Goal: Task Accomplishment & Management: Manage account settings

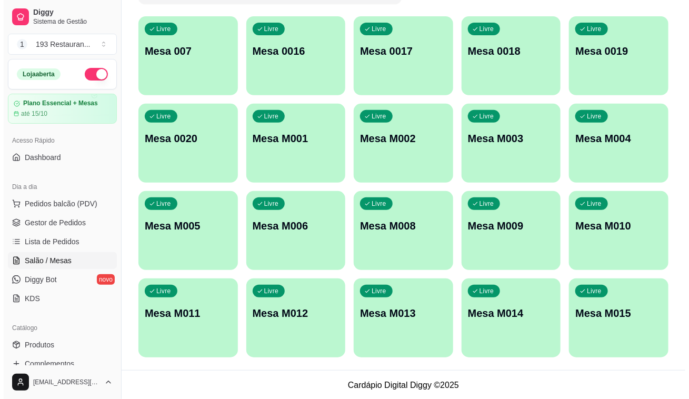
scroll to position [98, 0]
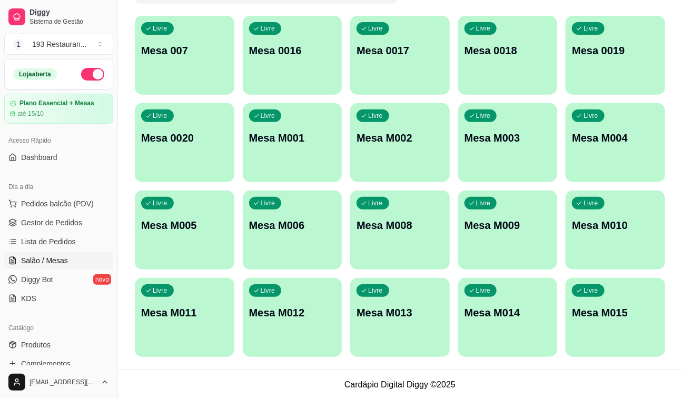
click at [594, 149] on div "Livre Mesa M004" at bounding box center [616, 136] width 100 height 66
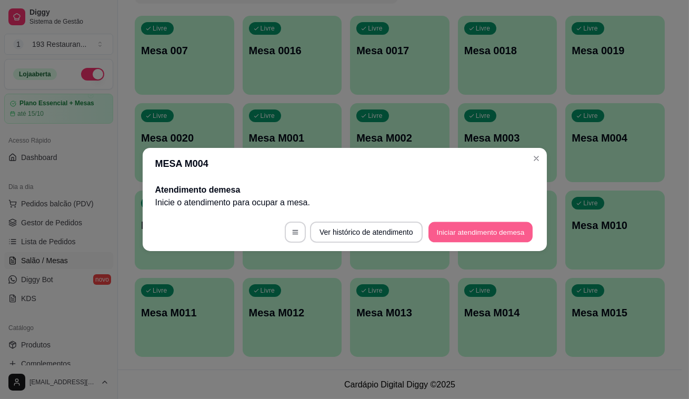
click at [479, 228] on button "Iniciar atendimento de mesa" at bounding box center [481, 232] width 104 height 21
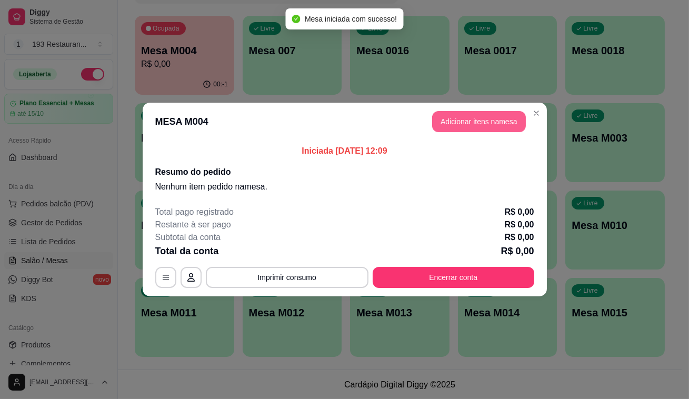
click at [463, 130] on button "Adicionar itens na mesa" at bounding box center [479, 121] width 94 height 21
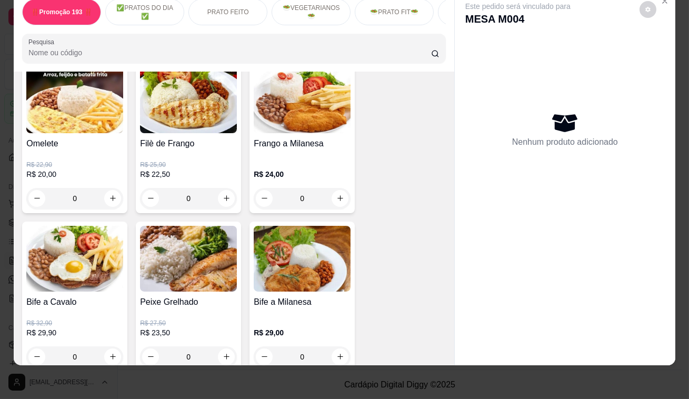
scroll to position [574, 0]
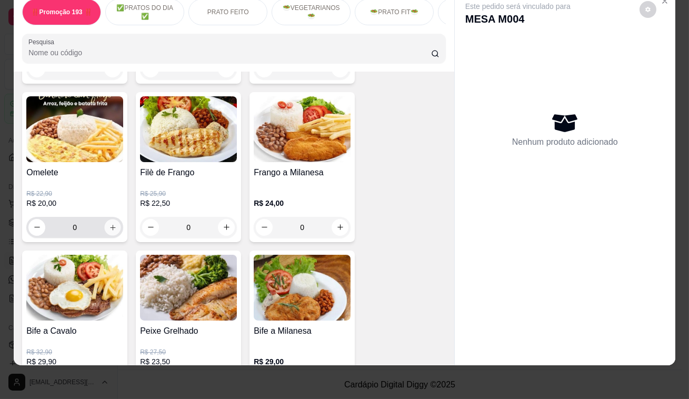
click at [111, 223] on icon "increase-product-quantity" at bounding box center [113, 227] width 8 height 8
type input "2"
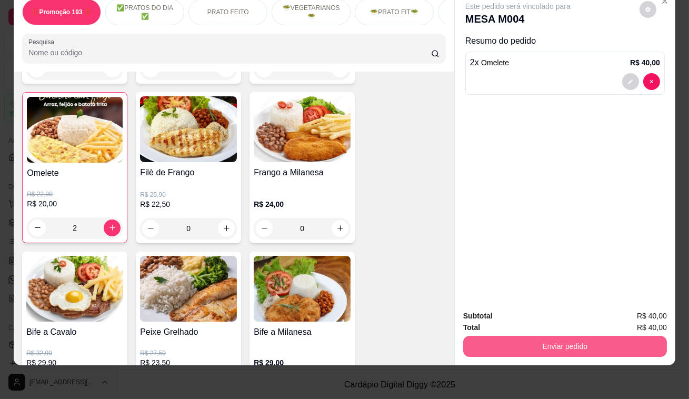
click at [573, 337] on button "Enviar pedido" at bounding box center [565, 346] width 204 height 21
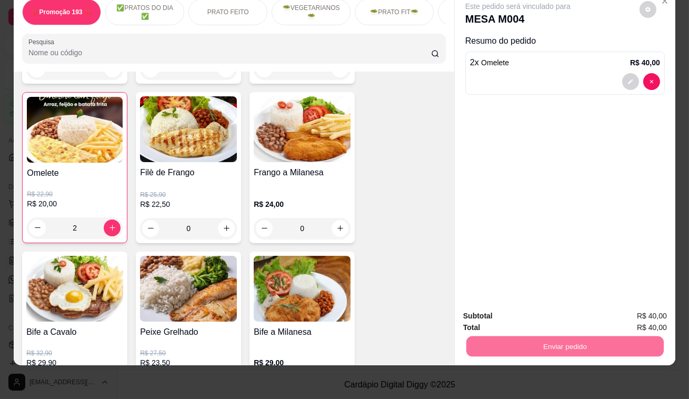
click at [571, 316] on button "Registrar cliente" at bounding box center [569, 313] width 67 height 19
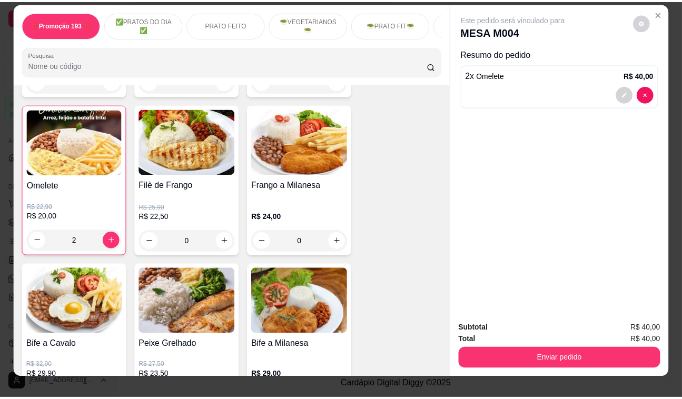
scroll to position [0, 0]
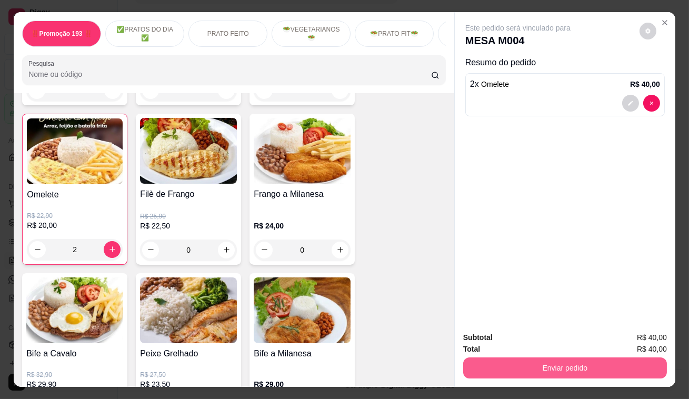
click at [600, 361] on button "Enviar pedido" at bounding box center [565, 368] width 204 height 21
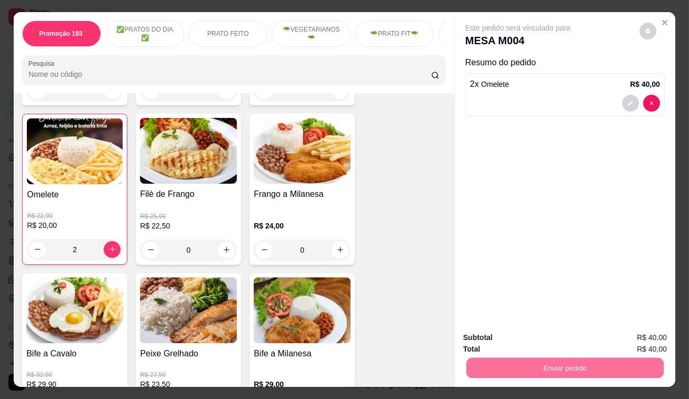
click at [640, 341] on button "Enviar pedido" at bounding box center [640, 339] width 60 height 20
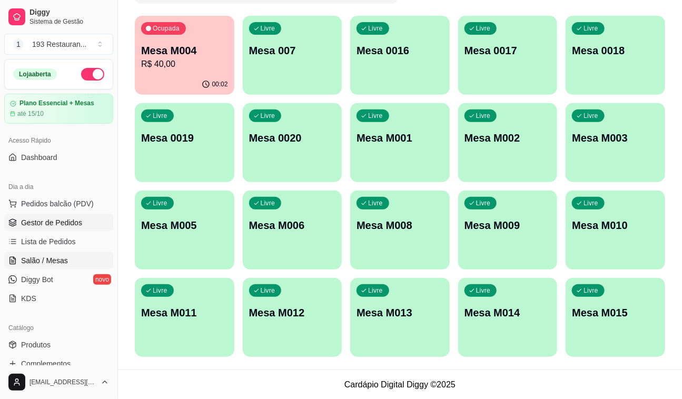
click at [37, 215] on link "Gestor de Pedidos" at bounding box center [58, 222] width 109 height 17
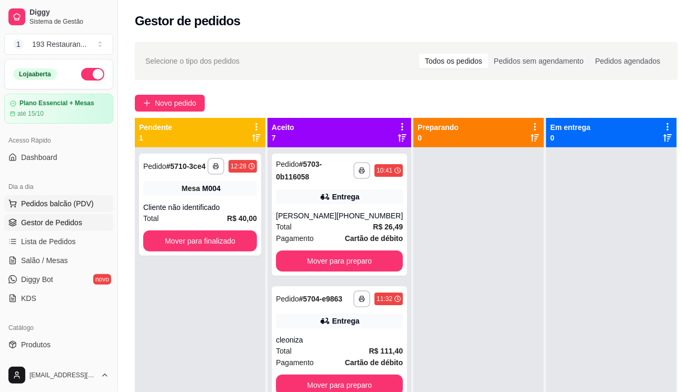
click at [46, 200] on span "Pedidos balcão (PDV)" at bounding box center [57, 204] width 73 height 11
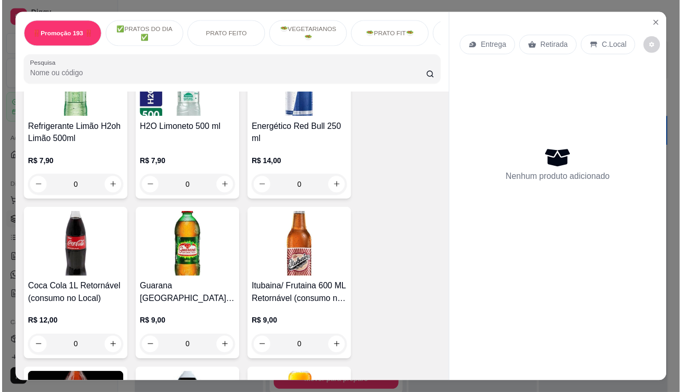
scroll to position [4788, 0]
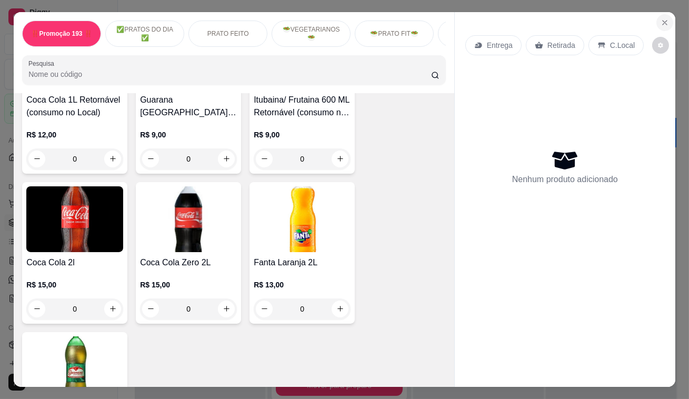
click at [663, 21] on icon "Close" at bounding box center [665, 23] width 4 height 4
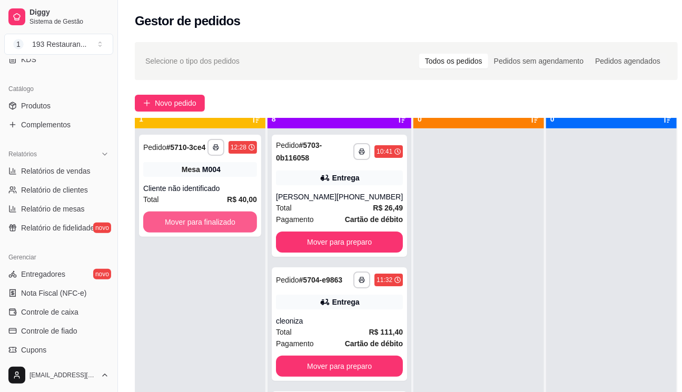
scroll to position [29, 0]
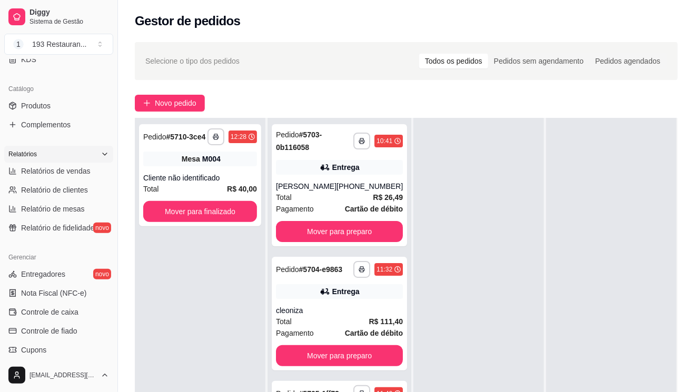
drag, startPoint x: 45, startPoint y: 156, endPoint x: 47, endPoint y: 162, distance: 6.2
click at [46, 161] on div "Relatórios" at bounding box center [58, 154] width 109 height 17
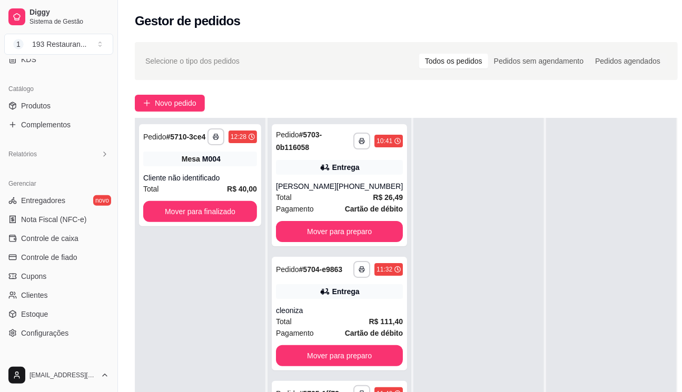
click at [52, 169] on div "Loja aberta Plano Essencial + Mesas até 15/10 Acesso Rápido Dashboard Dia a dia…" at bounding box center [58, 209] width 117 height 300
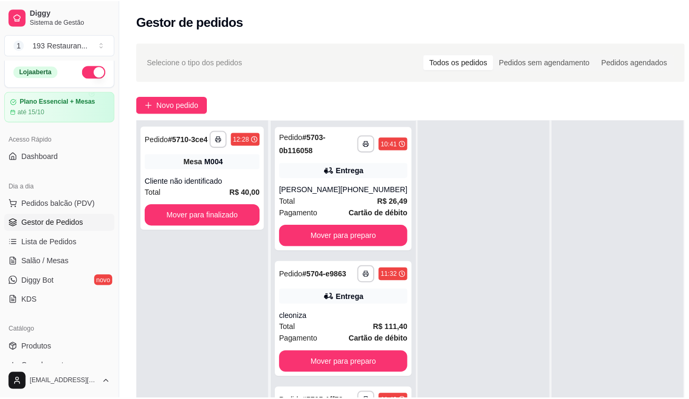
scroll to position [0, 0]
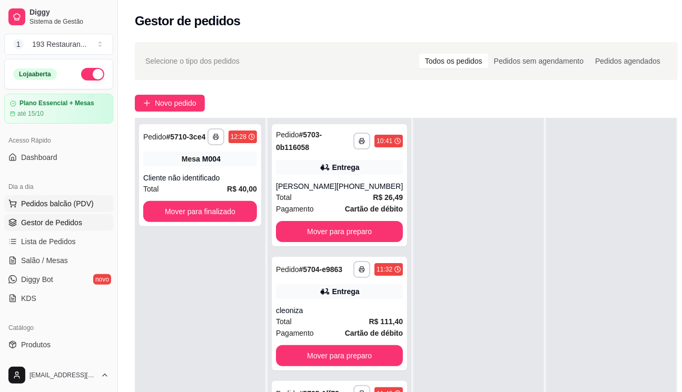
click at [61, 199] on span "Pedidos balcão (PDV)" at bounding box center [57, 204] width 73 height 11
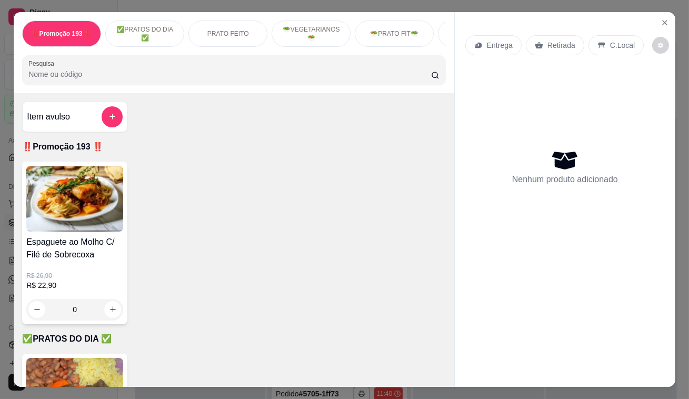
click at [558, 46] on p "Retirada" at bounding box center [562, 45] width 28 height 11
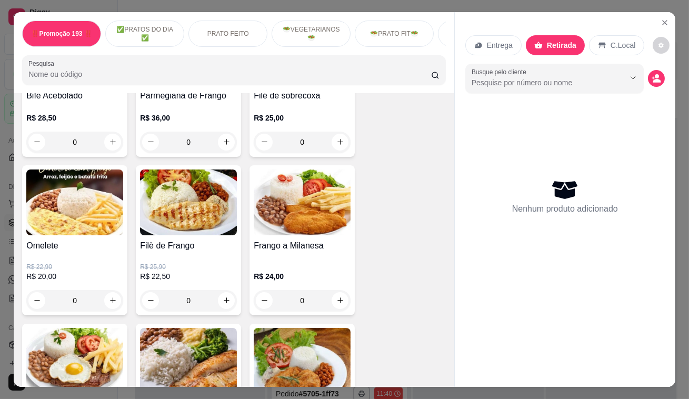
scroll to position [527, 0]
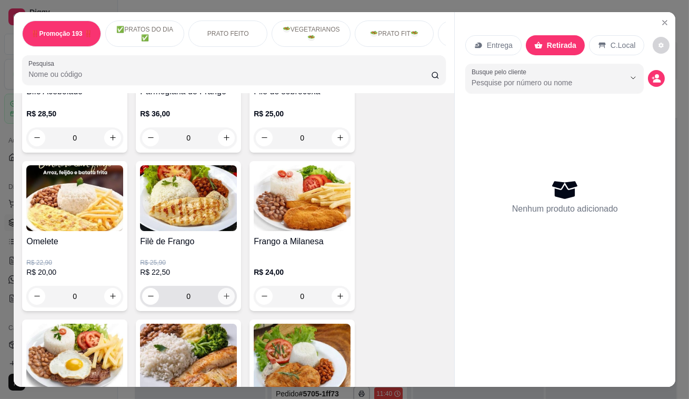
click at [227, 296] on button "increase-product-quantity" at bounding box center [226, 296] width 17 height 17
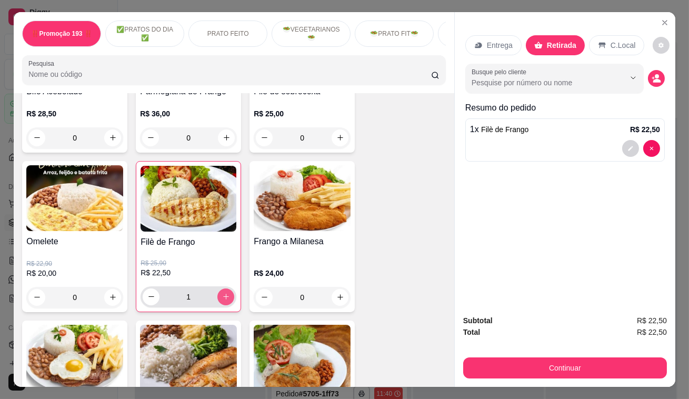
type input "1"
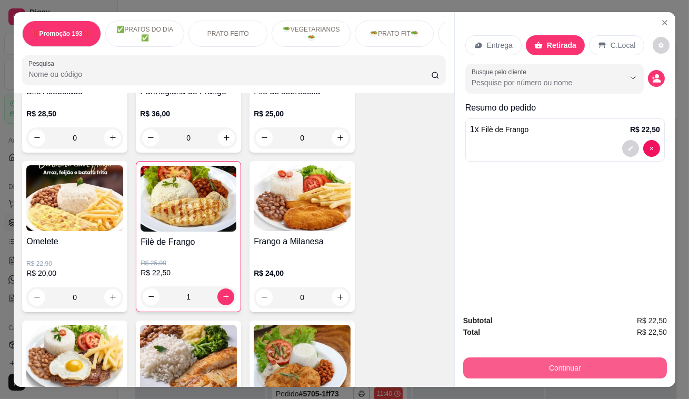
click at [579, 368] on button "Continuar" at bounding box center [565, 368] width 204 height 21
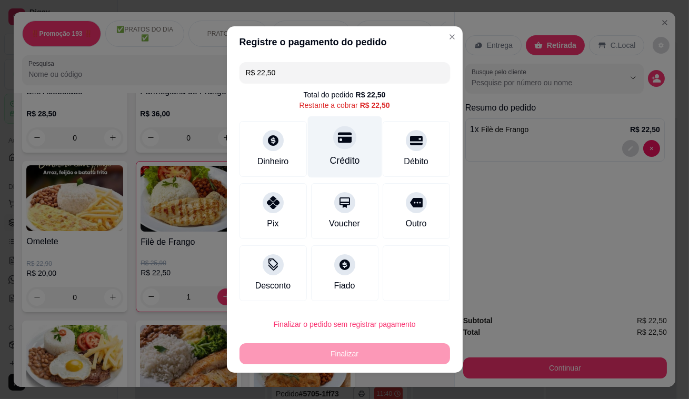
click at [339, 143] on icon at bounding box center [345, 138] width 14 height 14
type input "R$ 0,00"
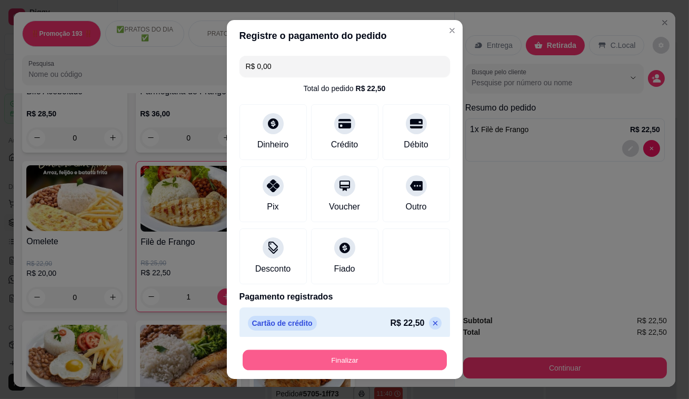
click at [336, 357] on button "Finalizar" at bounding box center [345, 360] width 204 height 21
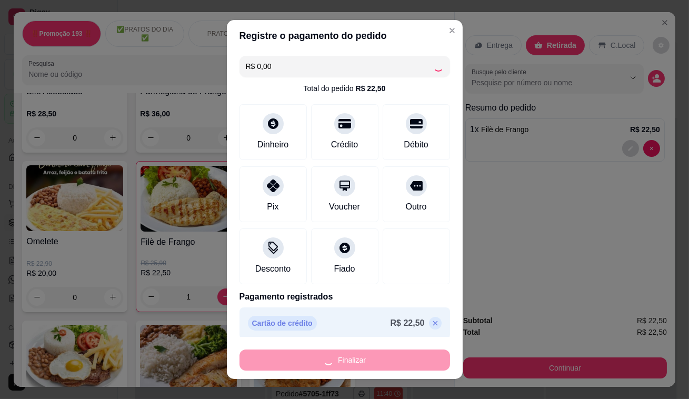
type input "0"
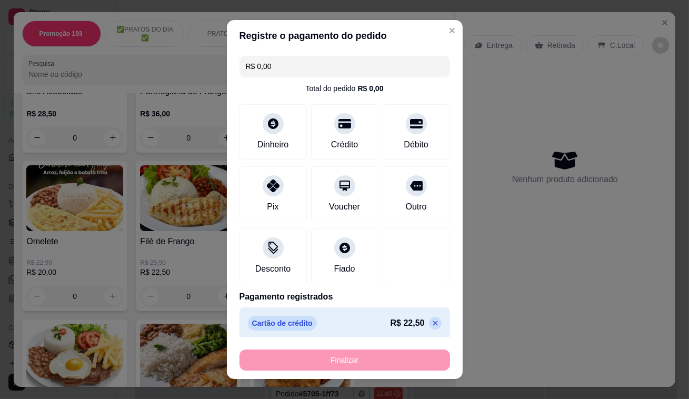
type input "-R$ 22,50"
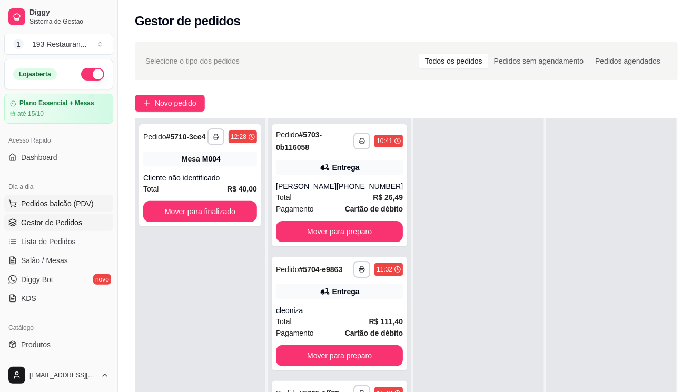
click at [61, 205] on span "Pedidos balcão (PDV)" at bounding box center [57, 204] width 73 height 11
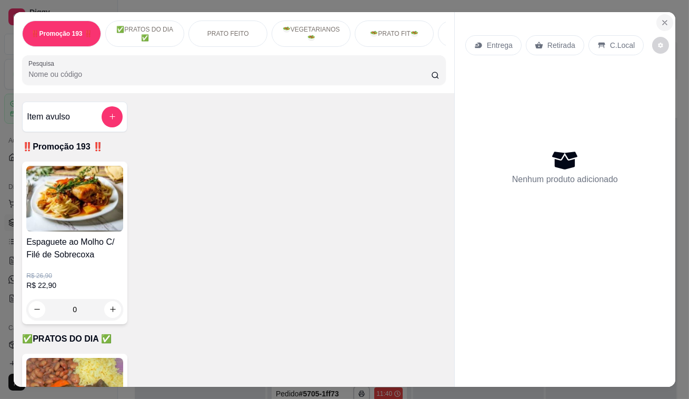
click at [664, 15] on button "Close" at bounding box center [665, 22] width 17 height 17
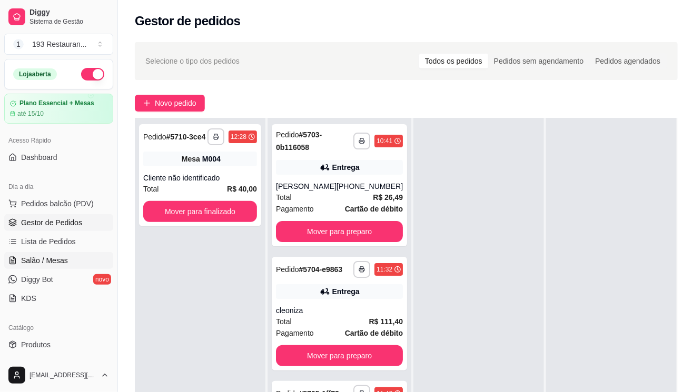
click at [56, 256] on span "Salão / Mesas" at bounding box center [44, 260] width 47 height 11
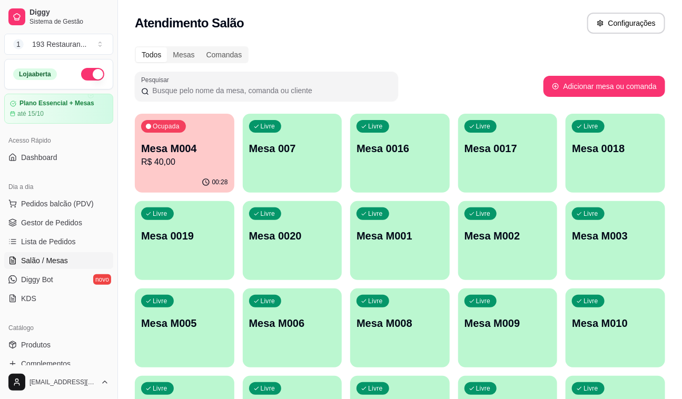
click at [300, 164] on div "Livre Mesa 007" at bounding box center [293, 147] width 100 height 66
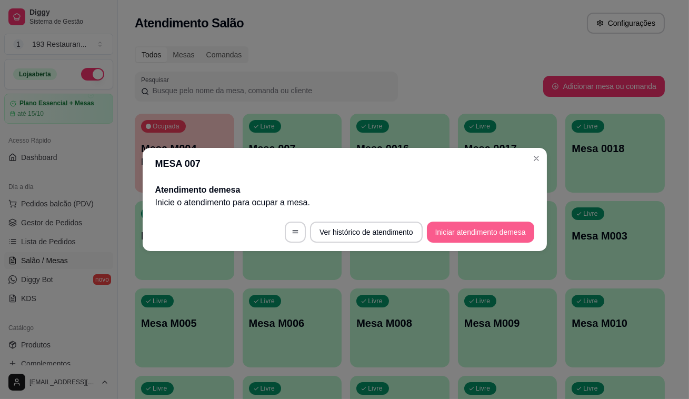
click at [486, 236] on button "Iniciar atendimento de mesa" at bounding box center [480, 232] width 107 height 21
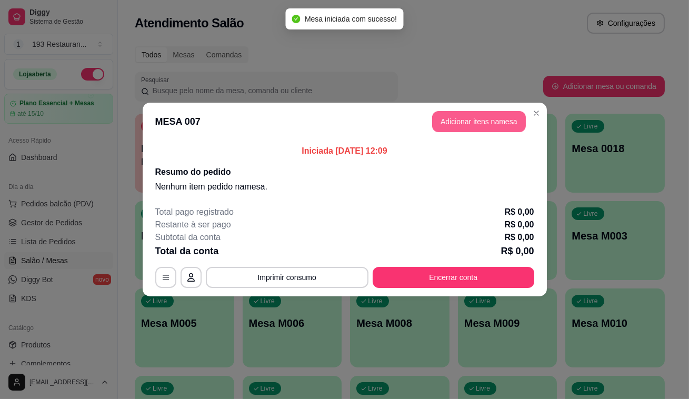
click at [476, 121] on button "Adicionar itens na mesa" at bounding box center [479, 121] width 94 height 21
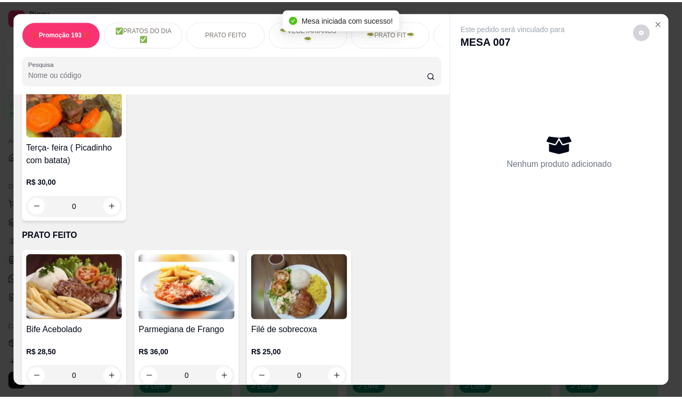
scroll to position [574, 0]
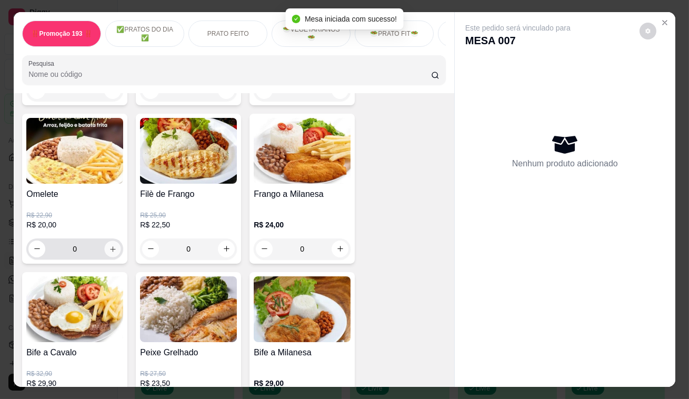
click at [106, 256] on button "increase-product-quantity" at bounding box center [113, 249] width 16 height 16
type input "1"
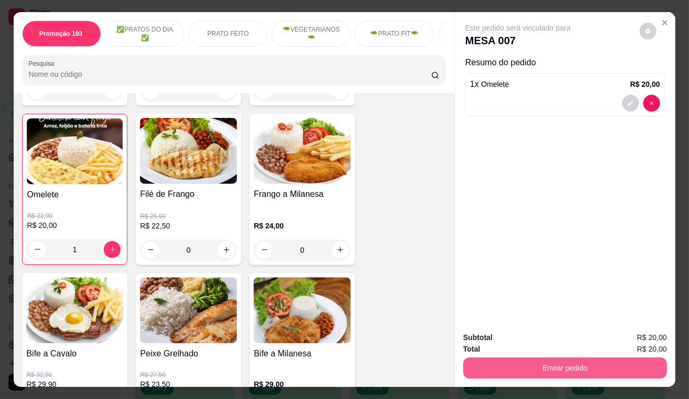
click at [557, 363] on button "Enviar pedido" at bounding box center [565, 368] width 204 height 21
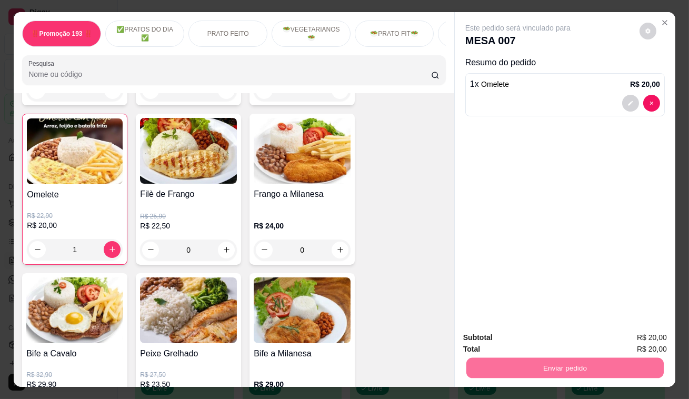
click at [650, 337] on button "Enviar pedido" at bounding box center [640, 338] width 58 height 19
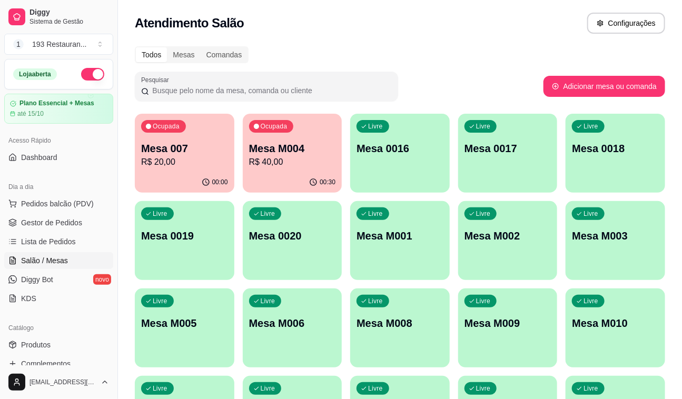
click at [545, 194] on div "Ocupada Mesa 007 R$ 20,00 00:00 Ocupada Mesa M004 R$ 40,00 00:30 Livre Mesa 001…" at bounding box center [400, 284] width 530 height 341
click at [74, 204] on span "Pedidos balcão (PDV)" at bounding box center [57, 204] width 73 height 11
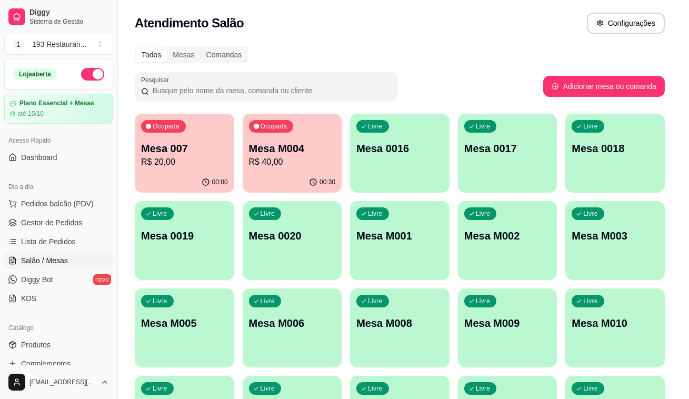
click at [548, 45] on p "Retirada" at bounding box center [562, 45] width 28 height 11
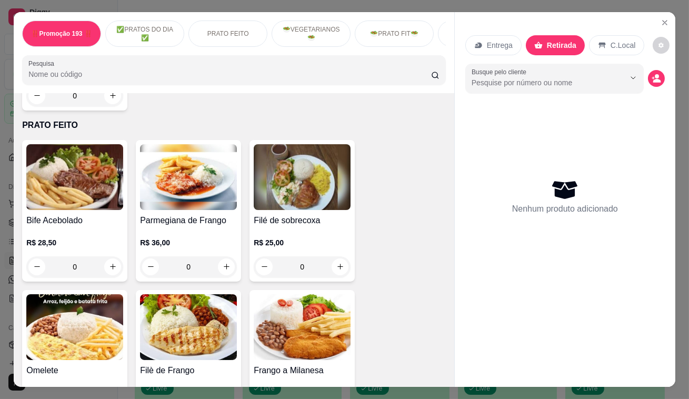
scroll to position [479, 0]
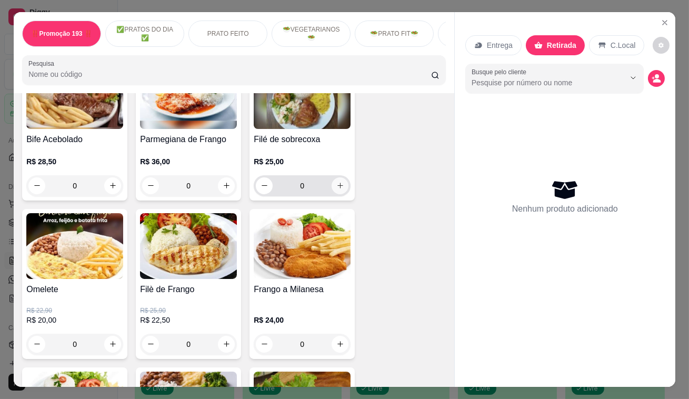
click at [338, 189] on icon "increase-product-quantity" at bounding box center [341, 186] width 6 height 6
type input "1"
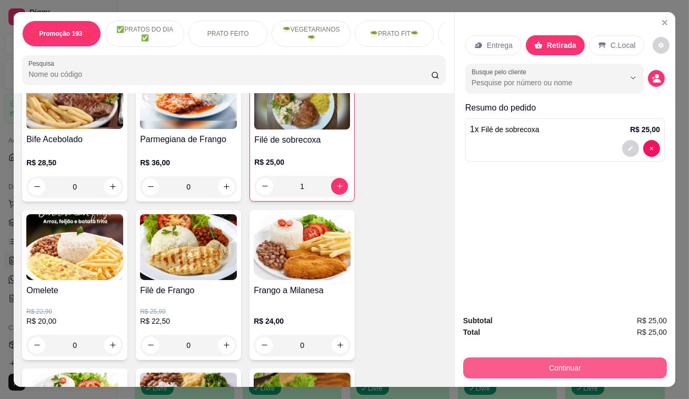
click at [579, 365] on button "Continuar" at bounding box center [565, 368] width 204 height 21
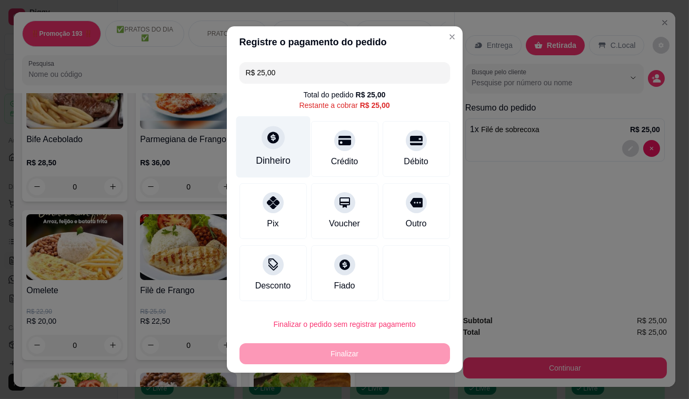
click at [275, 154] on div "Dinheiro" at bounding box center [273, 147] width 74 height 62
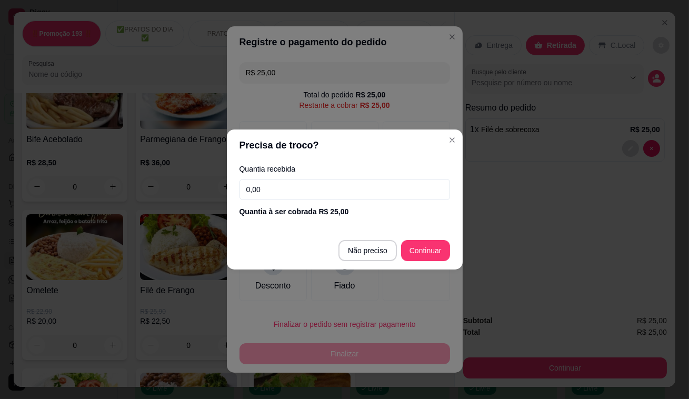
click at [291, 195] on input "0,00" at bounding box center [345, 189] width 211 height 21
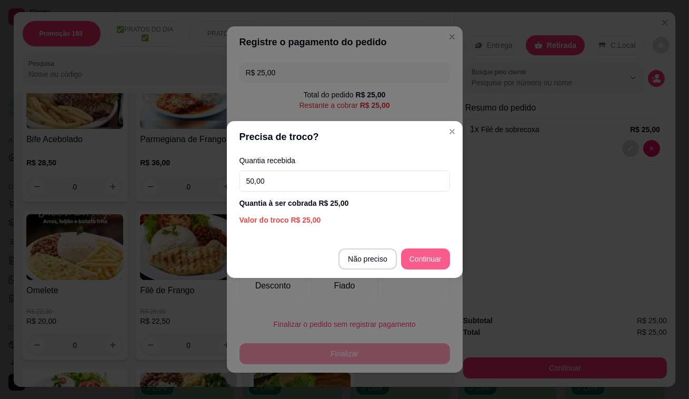
type input "50,00"
type input "R$ 0,00"
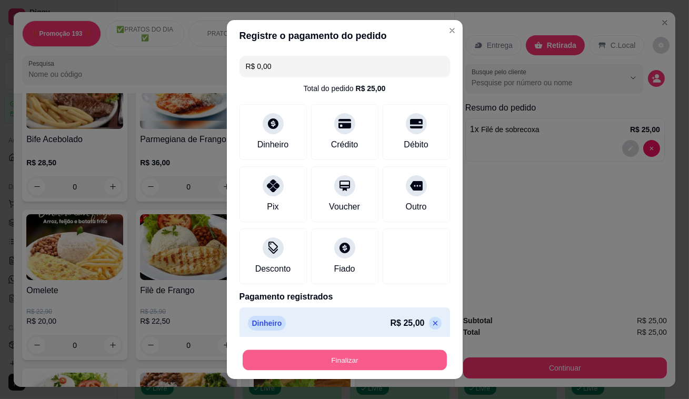
click at [421, 356] on button "Finalizar" at bounding box center [345, 360] width 204 height 21
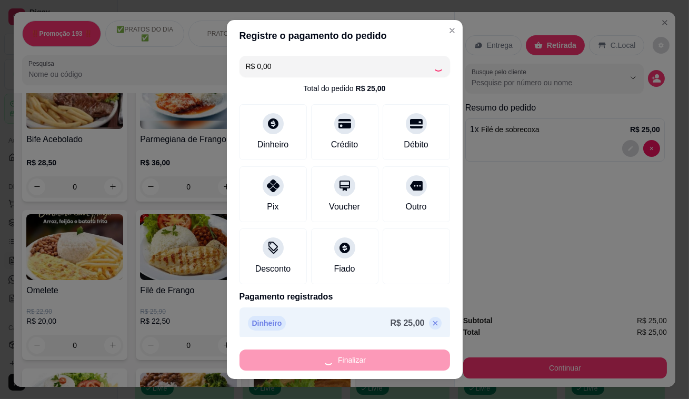
type input "0"
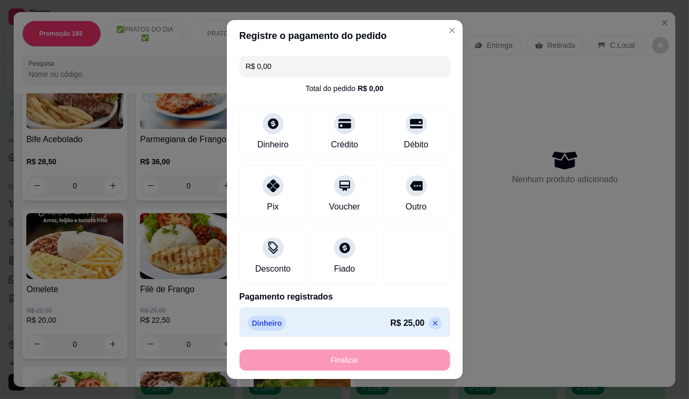
type input "-R$ 25,00"
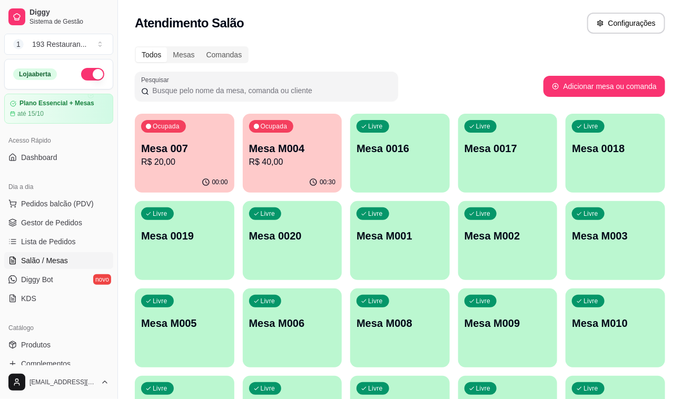
click at [324, 143] on p "Mesa M004" at bounding box center [292, 148] width 87 height 15
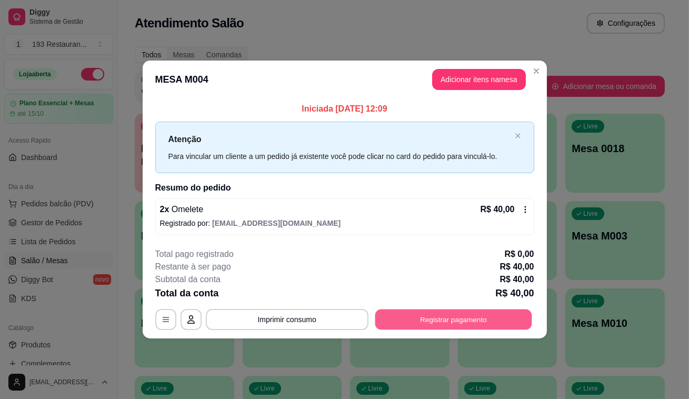
click at [479, 328] on button "Registrar pagamento" at bounding box center [453, 319] width 157 height 21
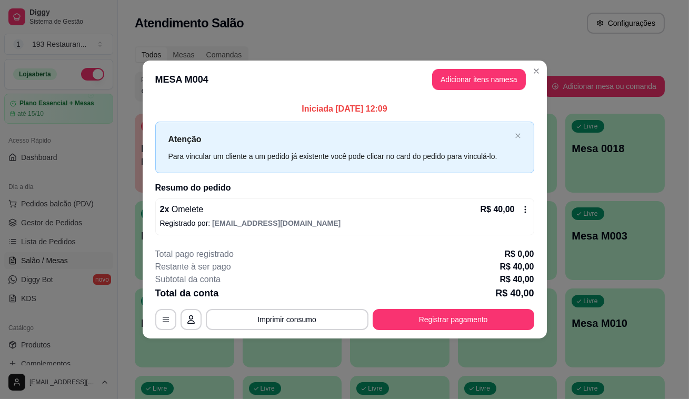
click at [468, 88] on button "Adicionar itens na mesa" at bounding box center [479, 79] width 94 height 21
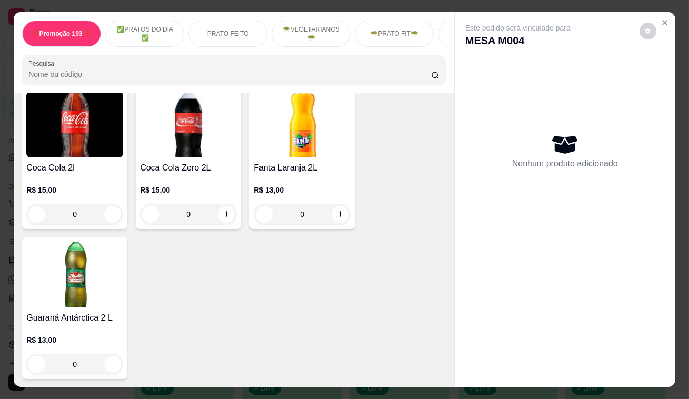
scroll to position [4883, 0]
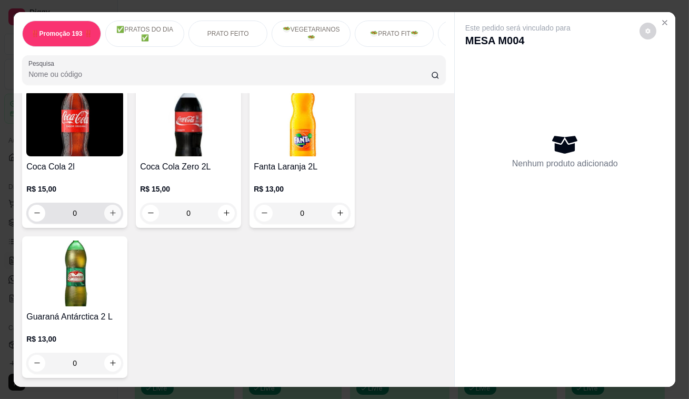
click at [109, 209] on icon "increase-product-quantity" at bounding box center [113, 213] width 8 height 8
type input "1"
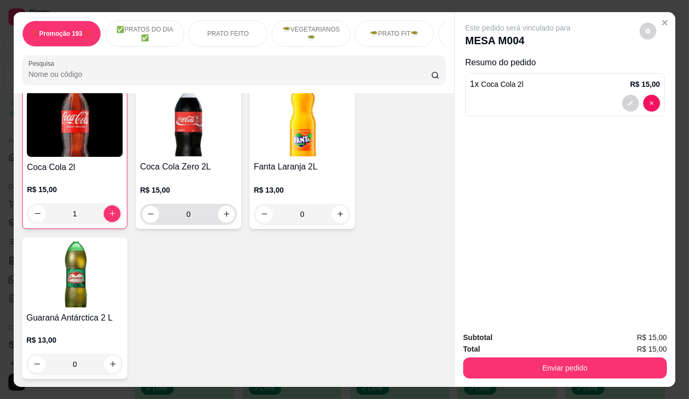
scroll to position [4884, 0]
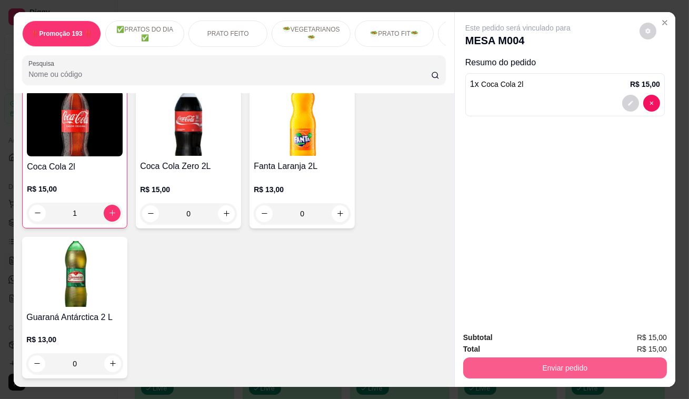
click at [552, 358] on button "Enviar pedido" at bounding box center [565, 368] width 204 height 21
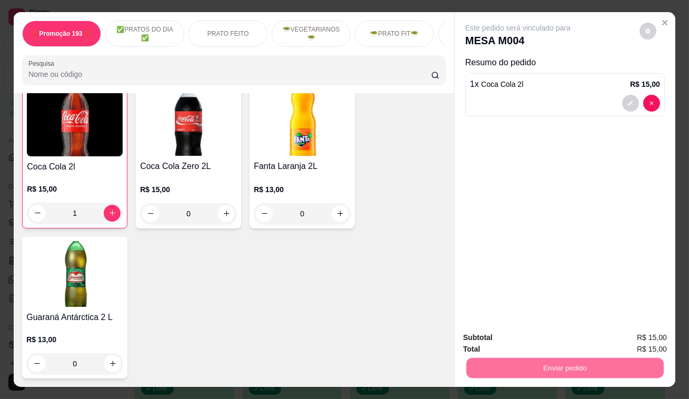
click at [540, 337] on button "Registrar cliente" at bounding box center [570, 339] width 70 height 20
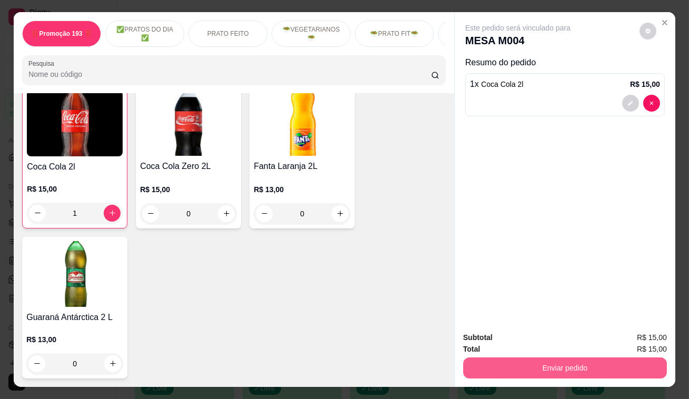
click at [552, 366] on button "Enviar pedido" at bounding box center [565, 368] width 204 height 21
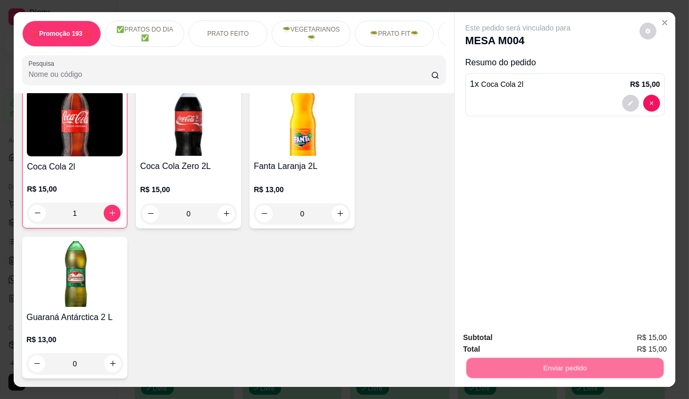
click at [628, 339] on button "Enviar pedido" at bounding box center [640, 339] width 60 height 20
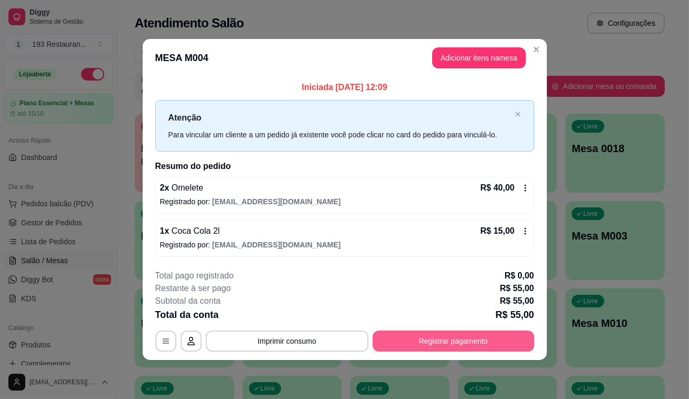
click at [457, 346] on button "Registrar pagamento" at bounding box center [454, 341] width 162 height 21
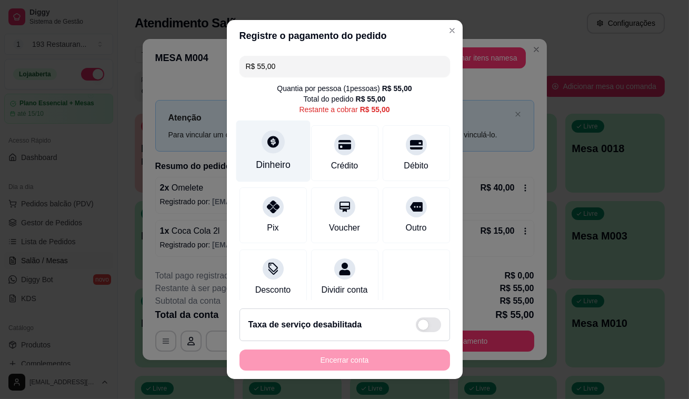
click at [273, 139] on icon at bounding box center [273, 142] width 14 height 14
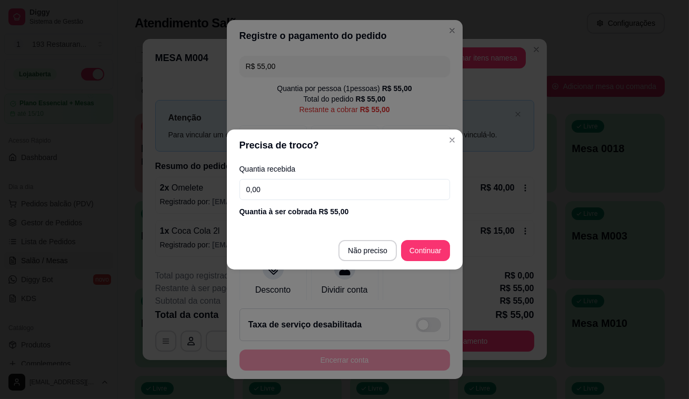
click at [288, 190] on input "0,00" at bounding box center [345, 189] width 211 height 21
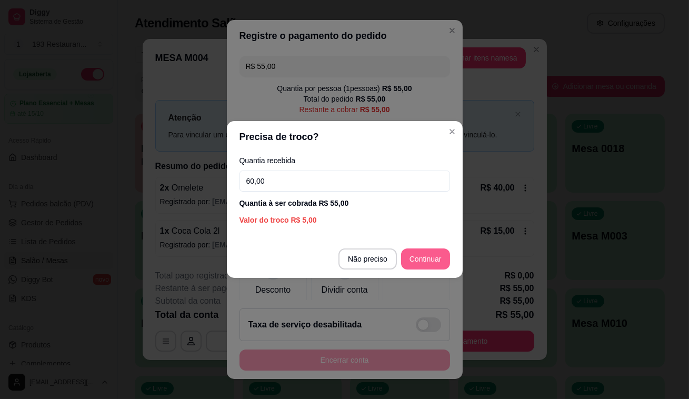
type input "60,00"
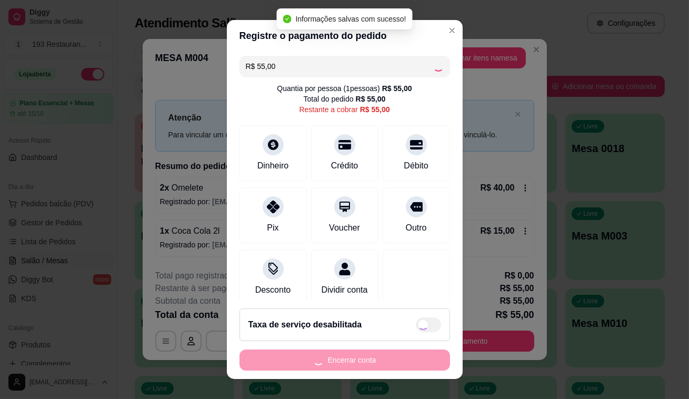
type input "R$ 0,00"
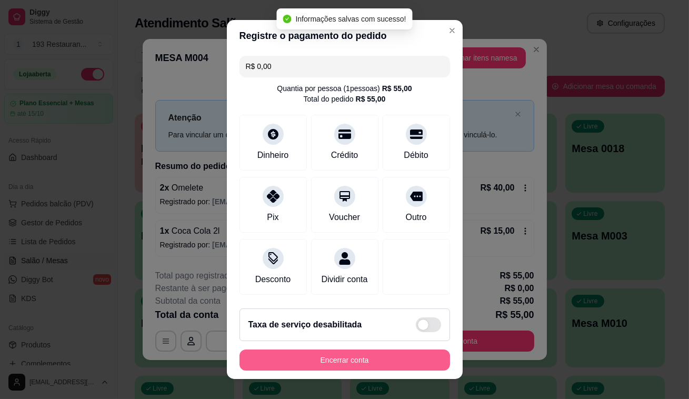
click at [411, 366] on button "Encerrar conta" at bounding box center [345, 360] width 211 height 21
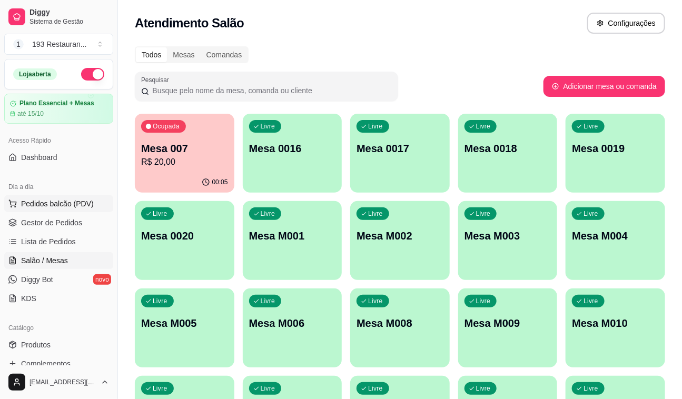
click at [52, 201] on span "Pedidos balcão (PDV)" at bounding box center [57, 204] width 73 height 11
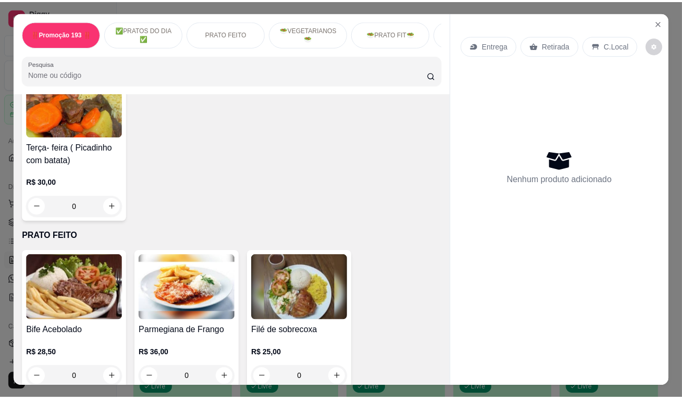
scroll to position [479, 0]
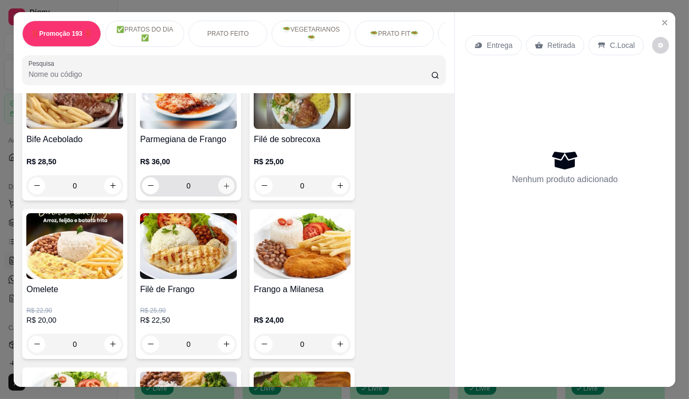
click at [219, 192] on button "increase-product-quantity" at bounding box center [227, 185] width 16 height 16
type input "1"
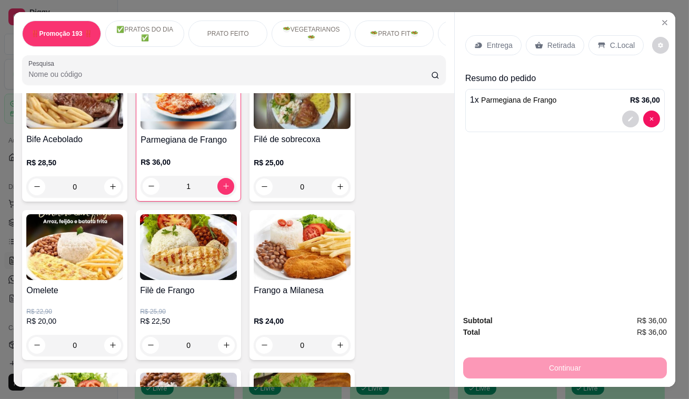
click at [548, 50] on div "Retirada" at bounding box center [555, 45] width 58 height 20
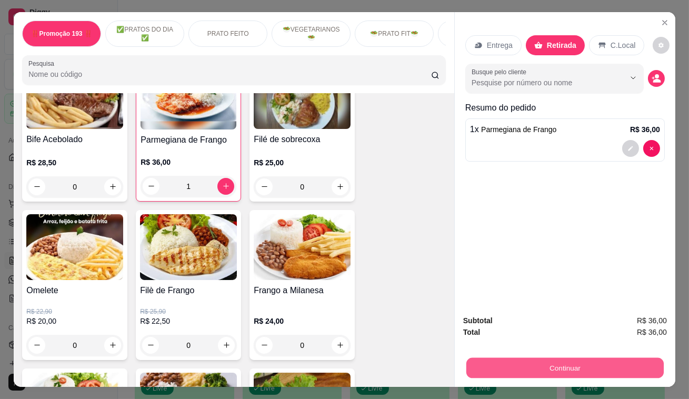
click at [593, 366] on button "Continuar" at bounding box center [566, 368] width 198 height 21
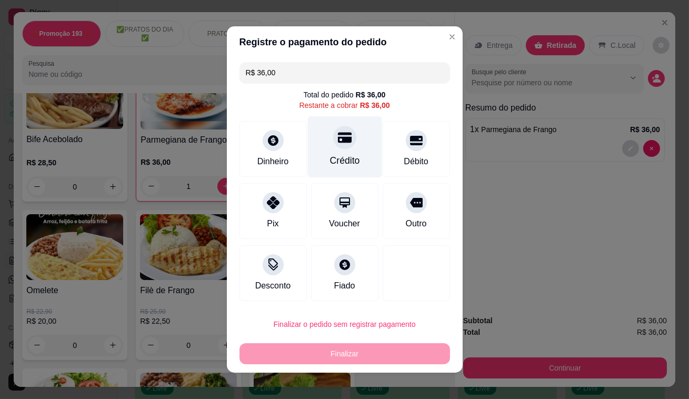
click at [336, 150] on div "Crédito" at bounding box center [345, 147] width 74 height 62
type input "R$ 0,00"
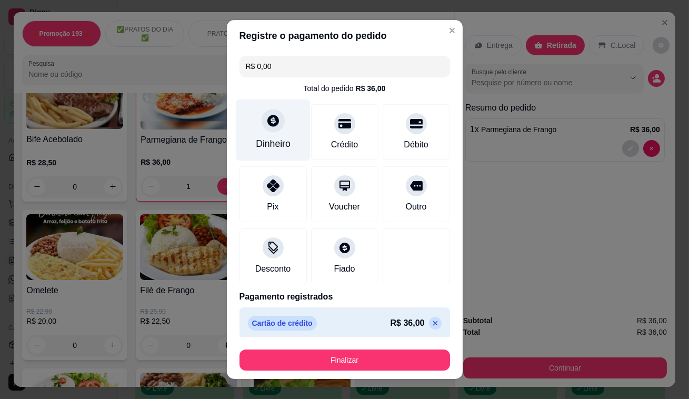
click at [275, 131] on div "Dinheiro" at bounding box center [273, 131] width 74 height 62
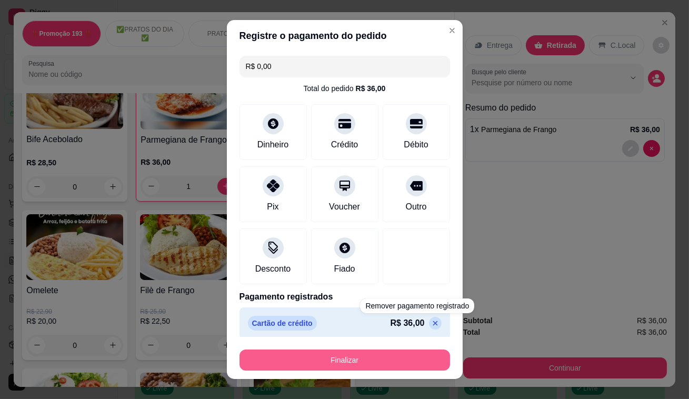
click at [402, 359] on button "Finalizar" at bounding box center [345, 360] width 211 height 21
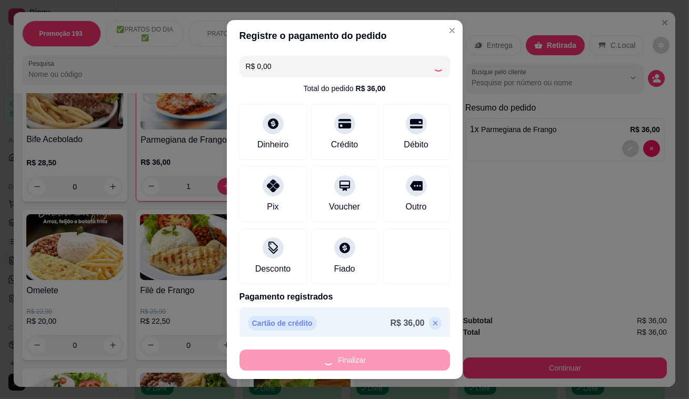
type input "0"
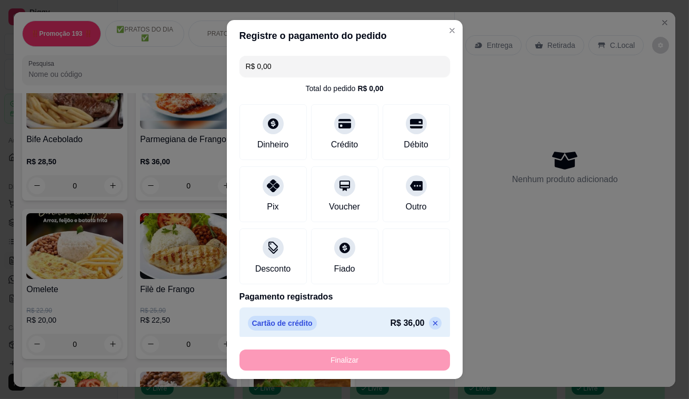
type input "-R$ 36,00"
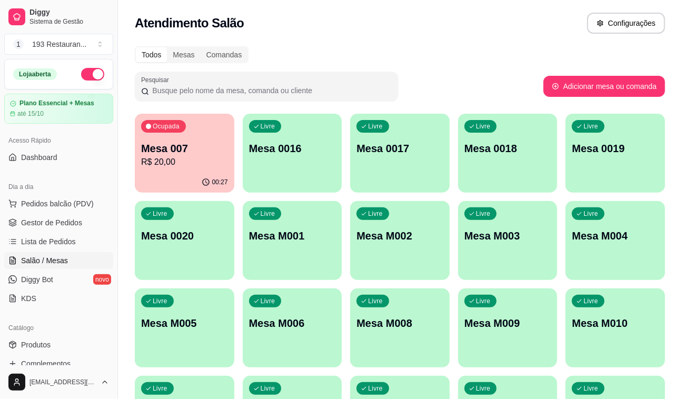
click at [170, 174] on div "00:27" at bounding box center [185, 182] width 100 height 21
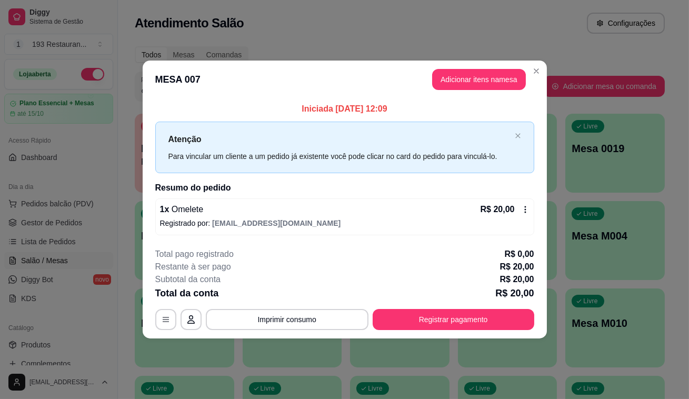
click at [168, 173] on div "Iniciada [DATE] 12:09 Atenção Para vincular um cliente a um pedido já existente…" at bounding box center [344, 169] width 379 height 132
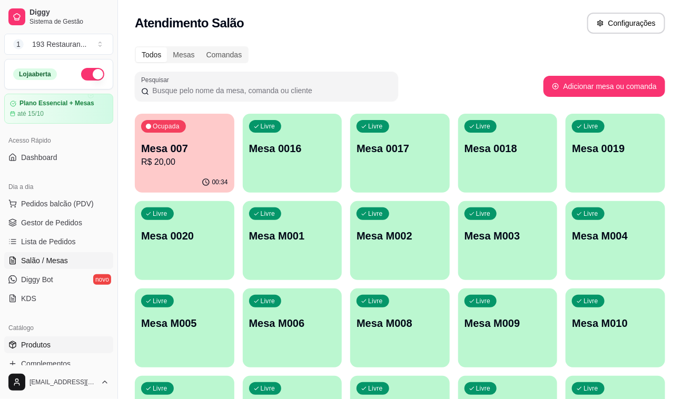
click at [44, 352] on link "Produtos" at bounding box center [58, 345] width 109 height 17
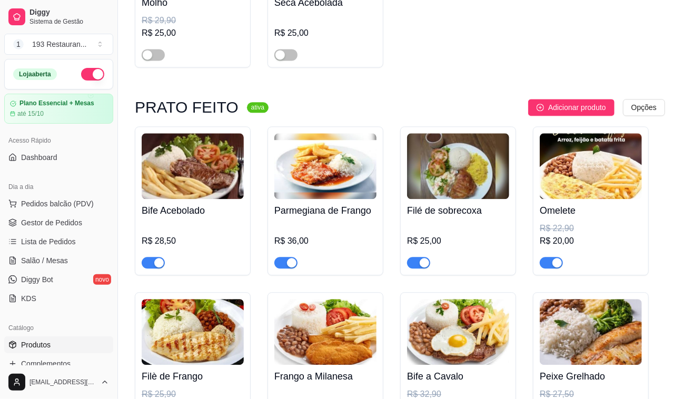
scroll to position [958, 0]
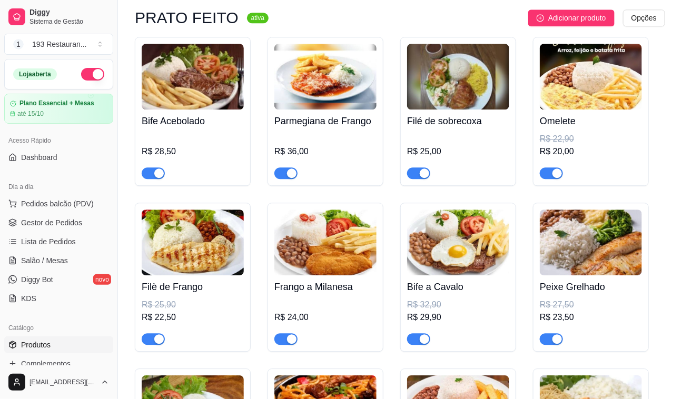
click at [295, 175] on div "button" at bounding box center [291, 173] width 9 height 9
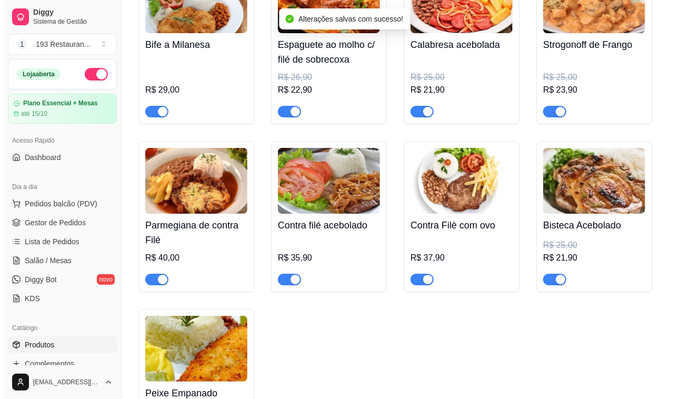
scroll to position [1436, 0]
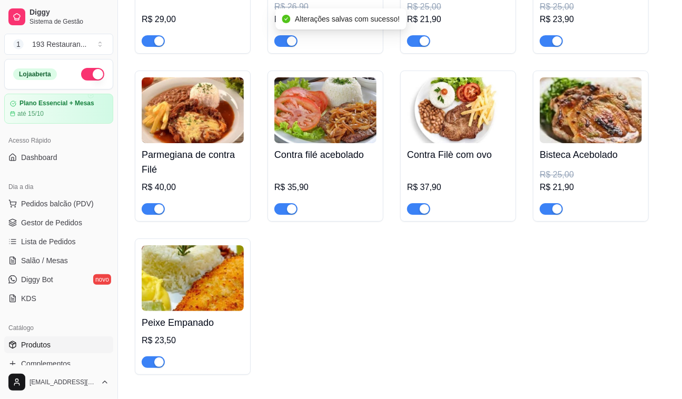
click at [157, 214] on div "button" at bounding box center [158, 208] width 9 height 9
click at [53, 211] on button "Pedidos balcão (PDV)" at bounding box center [58, 203] width 109 height 17
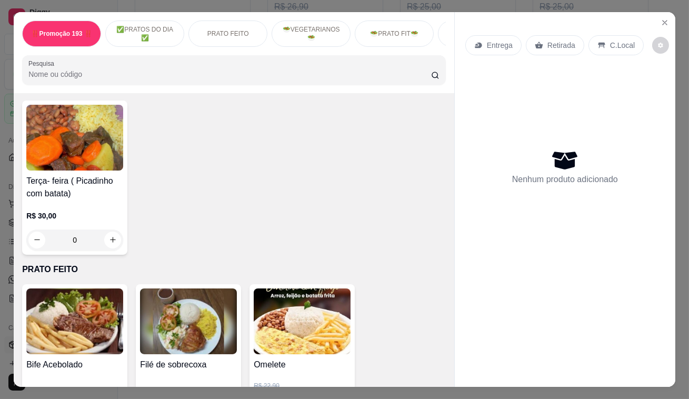
scroll to position [287, 0]
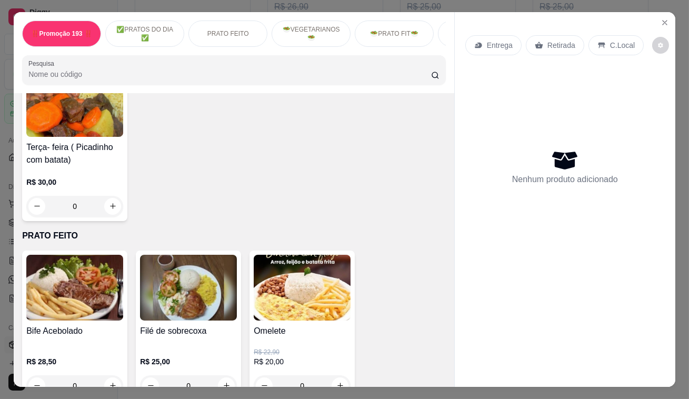
click at [558, 47] on div "Retirada" at bounding box center [555, 45] width 58 height 20
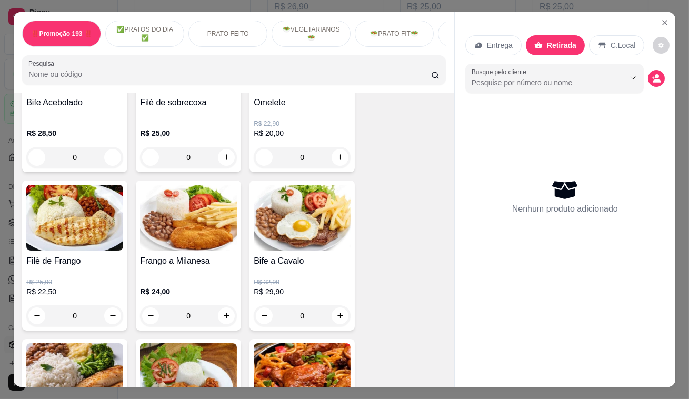
scroll to position [574, 0]
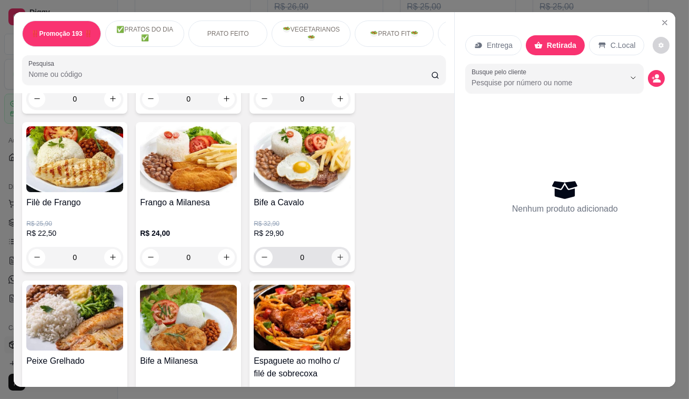
click at [337, 261] on icon "increase-product-quantity" at bounding box center [341, 257] width 8 height 8
type input "1"
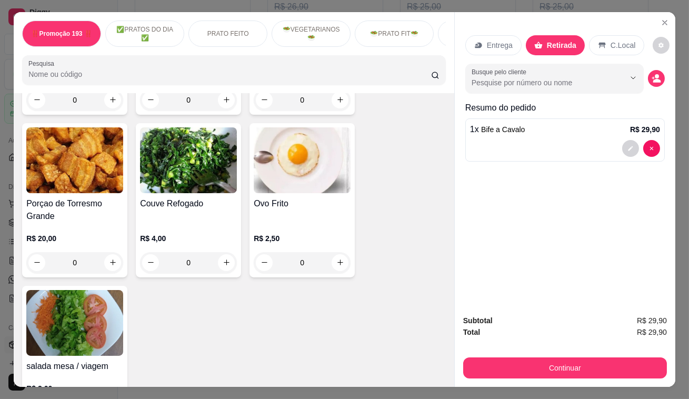
scroll to position [2921, 0]
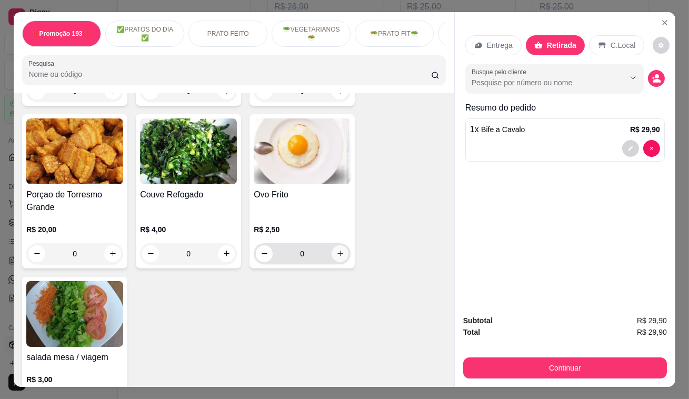
click at [338, 251] on icon "increase-product-quantity" at bounding box center [341, 254] width 6 height 6
type input "1"
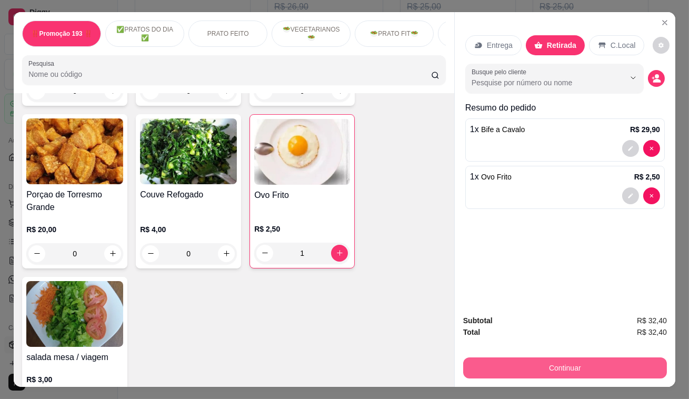
click at [510, 361] on button "Continuar" at bounding box center [565, 368] width 204 height 21
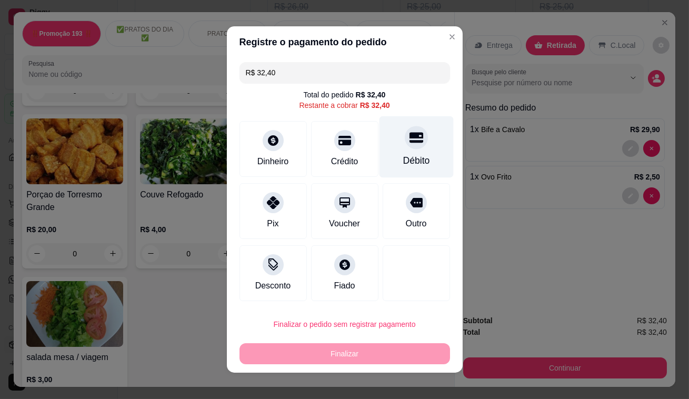
click at [409, 140] on icon at bounding box center [416, 138] width 14 height 11
type input "R$ 0,00"
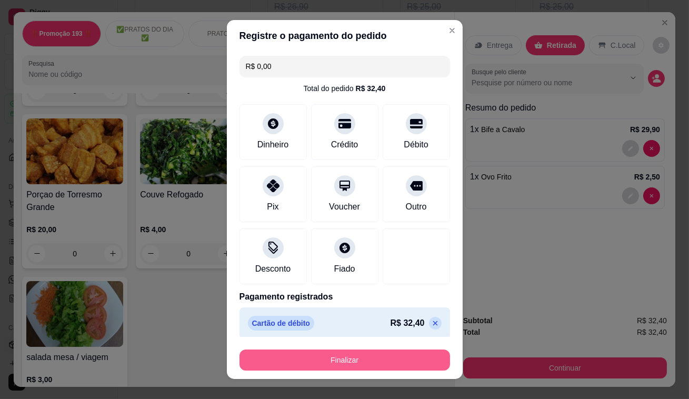
click at [356, 352] on button "Finalizar" at bounding box center [345, 360] width 211 height 21
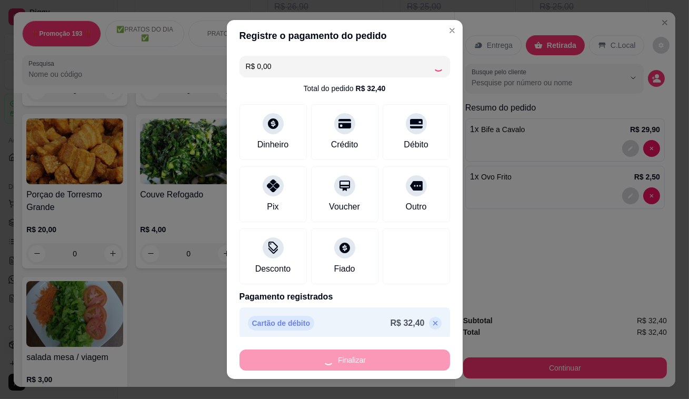
type input "0"
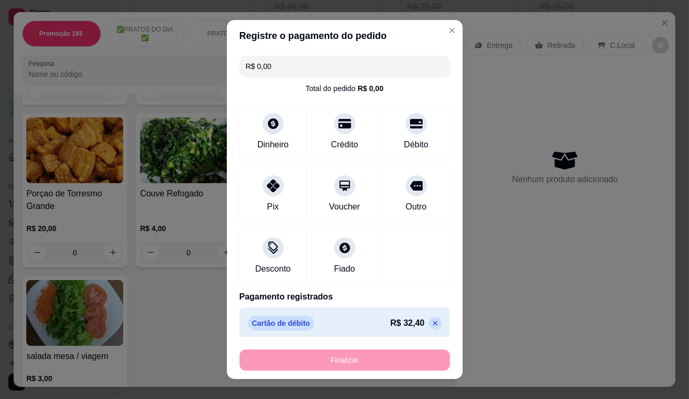
type input "-R$ 32,40"
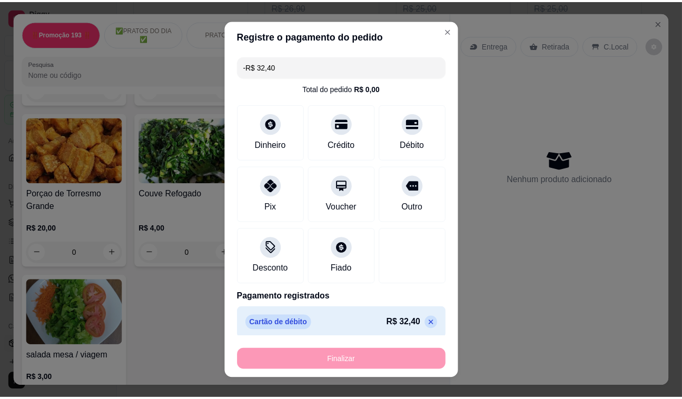
scroll to position [2919, 0]
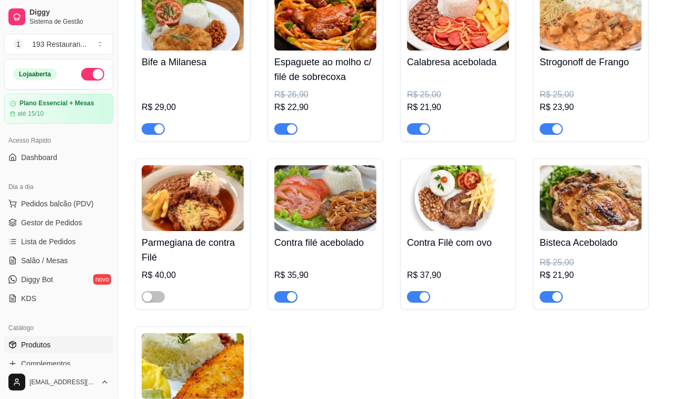
scroll to position [1245, 0]
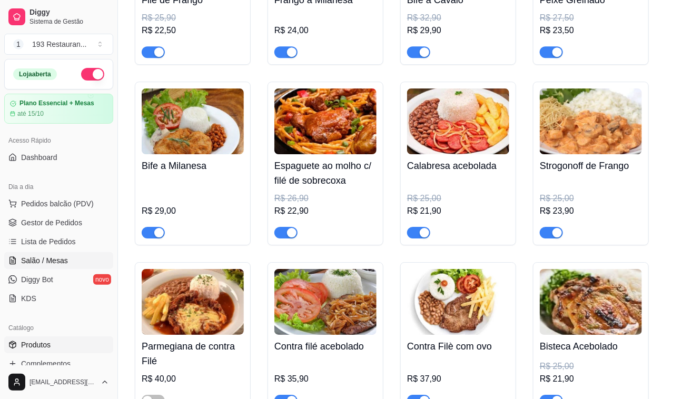
click at [53, 264] on span "Salão / Mesas" at bounding box center [44, 260] width 47 height 11
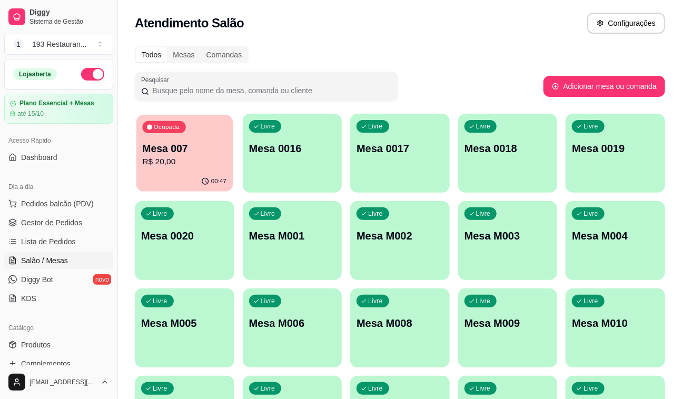
click at [202, 158] on p "R$ 20,00" at bounding box center [184, 162] width 84 height 12
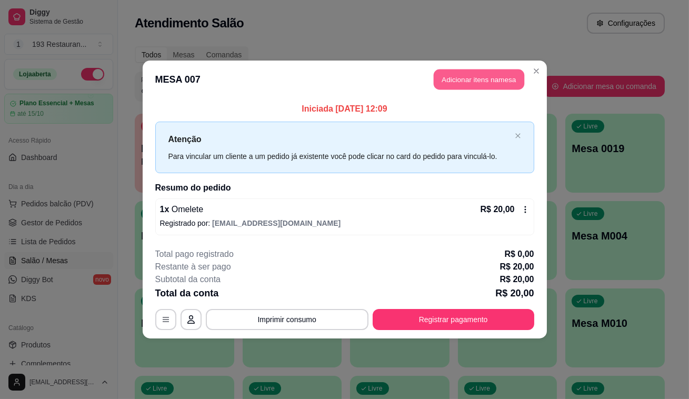
click at [480, 83] on button "Adicionar itens na mesa" at bounding box center [479, 80] width 91 height 21
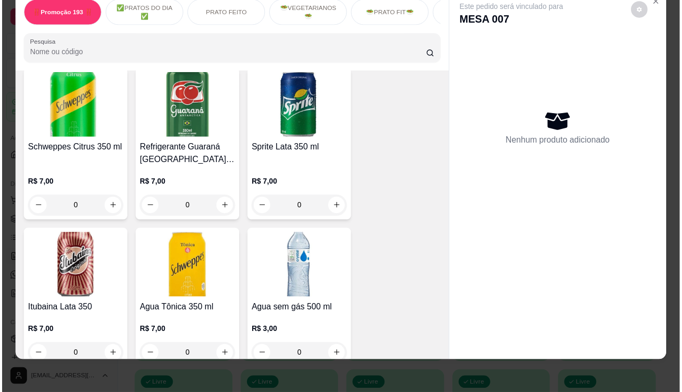
scroll to position [3926, 0]
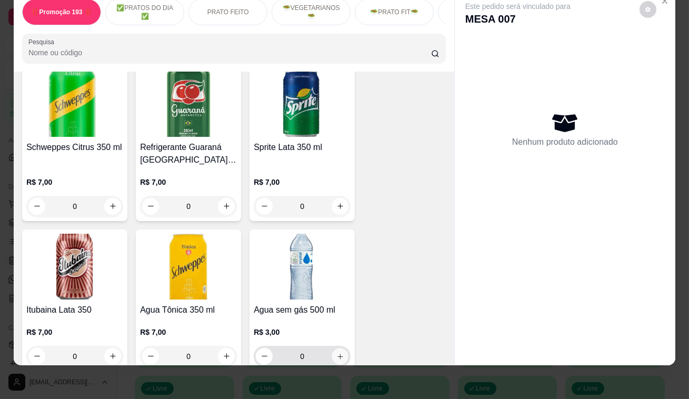
click at [337, 352] on icon "increase-product-quantity" at bounding box center [341, 356] width 8 height 8
type input "1"
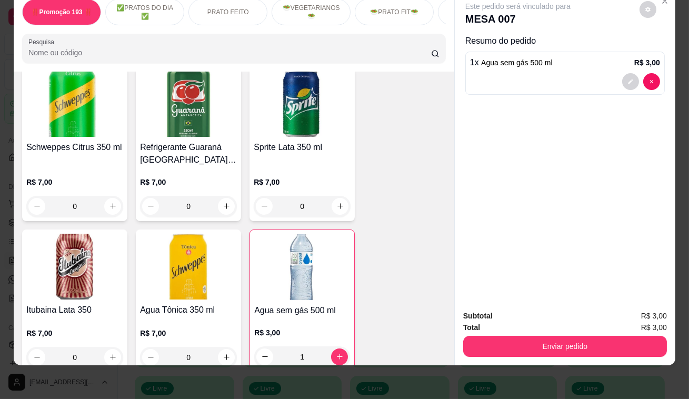
click at [544, 353] on div "Subtotal R$ 3,00 Total R$ 3,00 Enviar pedido" at bounding box center [565, 334] width 221 height 64
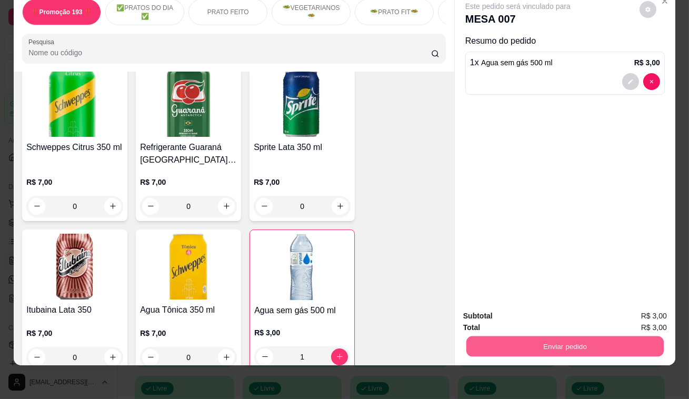
click at [544, 342] on button "Enviar pedido" at bounding box center [566, 347] width 198 height 21
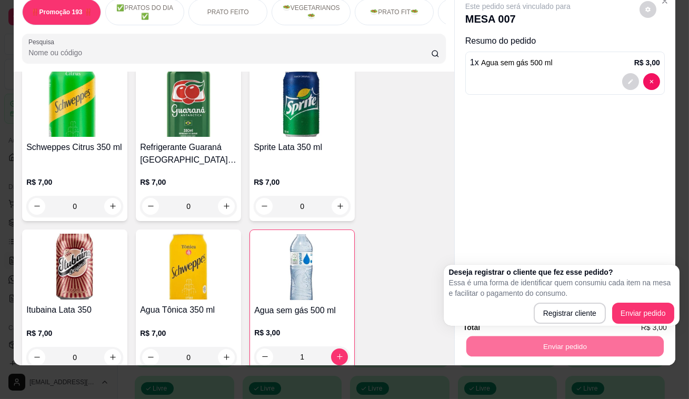
click at [524, 314] on div "Registrar cliente Enviar pedido" at bounding box center [561, 313] width 225 height 21
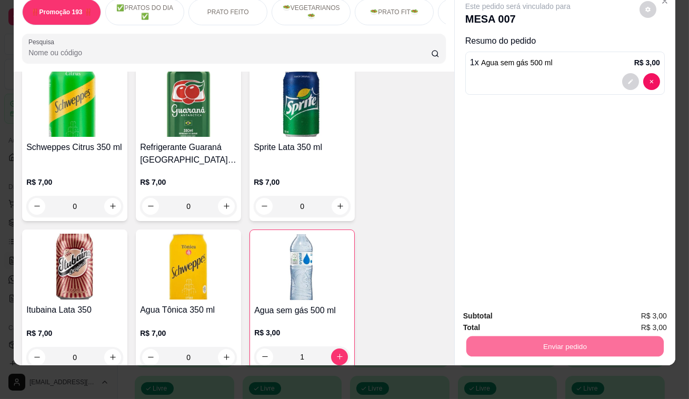
click at [581, 304] on button "Registrar cliente" at bounding box center [570, 314] width 70 height 20
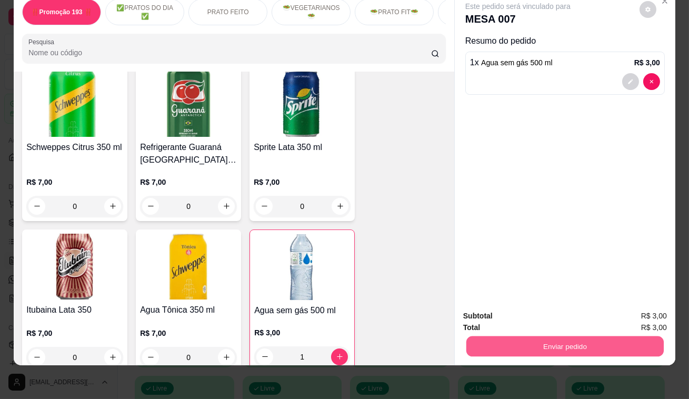
click at [563, 339] on button "Enviar pedido" at bounding box center [566, 347] width 198 height 21
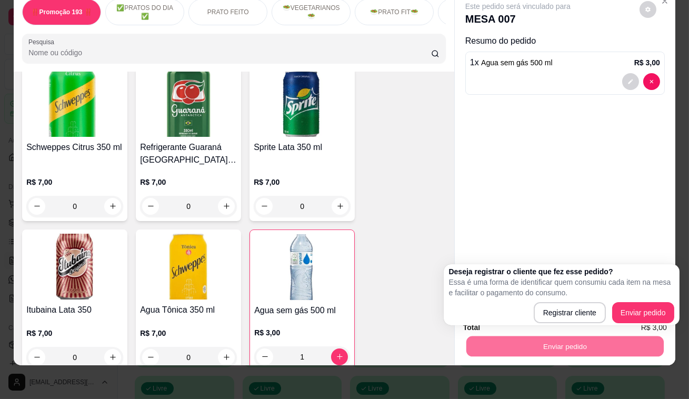
click at [636, 298] on div "Deseja registrar o cliente que fez esse pedido? Essa é uma forma de identificar…" at bounding box center [561, 295] width 225 height 57
click at [649, 299] on div "Deseja registrar o cliente que fez esse pedido? Essa é uma forma de identificar…" at bounding box center [561, 295] width 225 height 57
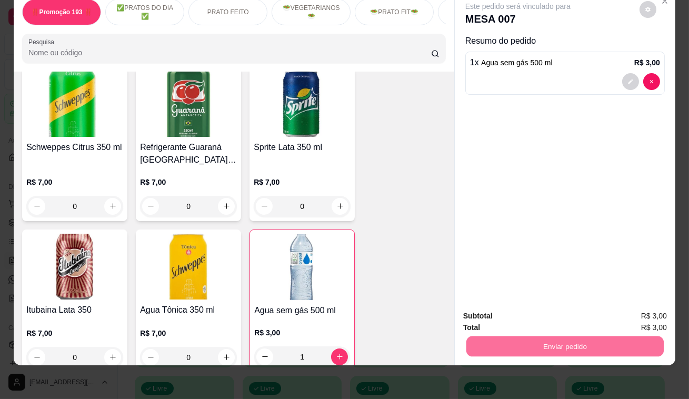
click at [653, 310] on button "Enviar pedido" at bounding box center [640, 312] width 58 height 19
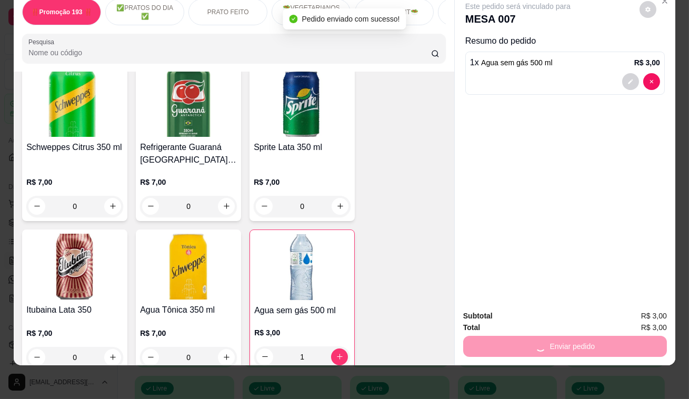
click at [653, 310] on span "R$ 3,00" at bounding box center [655, 316] width 26 height 12
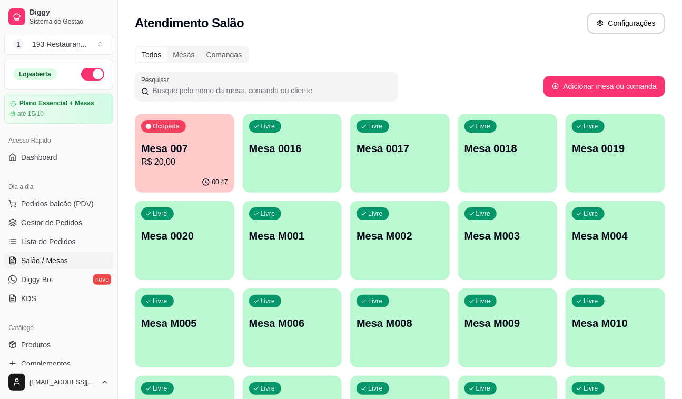
click at [149, 155] on p "Mesa 007" at bounding box center [184, 148] width 87 height 15
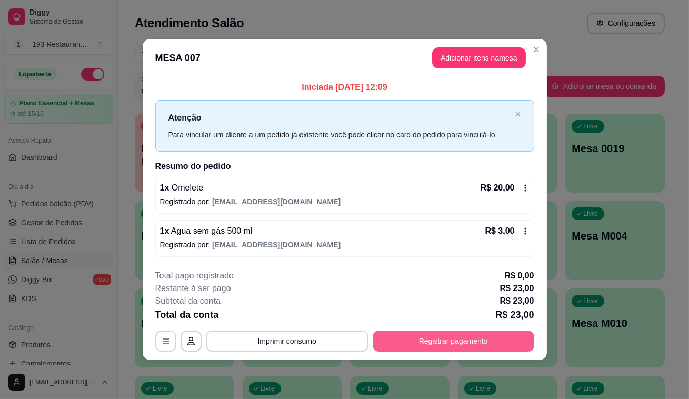
click at [416, 333] on button "Registrar pagamento" at bounding box center [454, 341] width 162 height 21
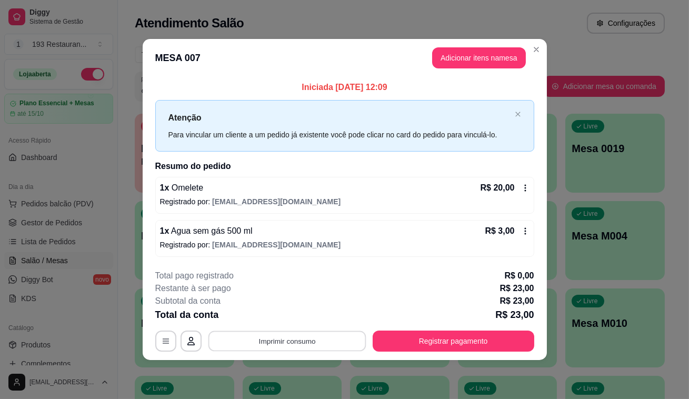
click at [322, 349] on button "Imprimir consumo" at bounding box center [287, 341] width 158 height 21
click at [337, 321] on div "Total da conta R$ 23,00" at bounding box center [344, 315] width 379 height 15
click at [281, 336] on button "Imprimir consumo" at bounding box center [287, 341] width 158 height 21
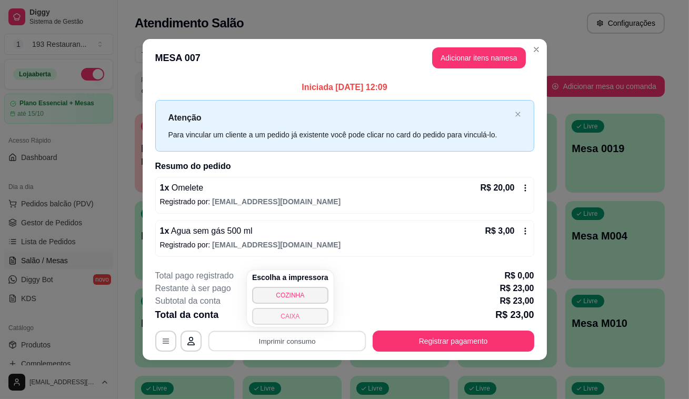
click at [302, 317] on button "CAIXA" at bounding box center [290, 316] width 76 height 17
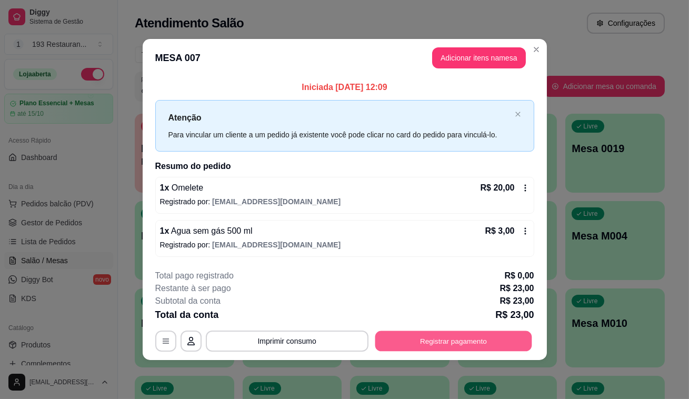
click at [394, 338] on button "Registrar pagamento" at bounding box center [453, 341] width 157 height 21
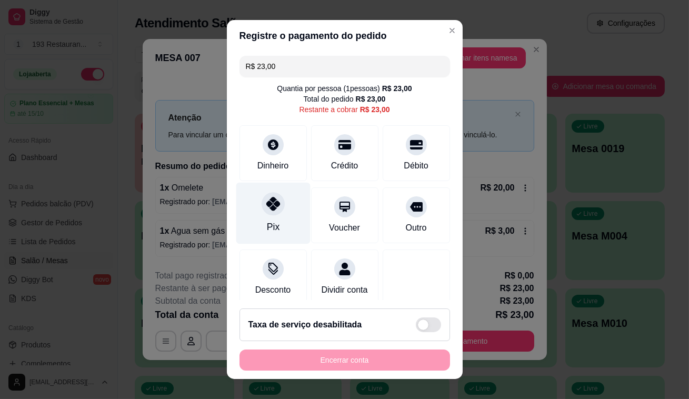
click at [267, 214] on div at bounding box center [273, 203] width 23 height 23
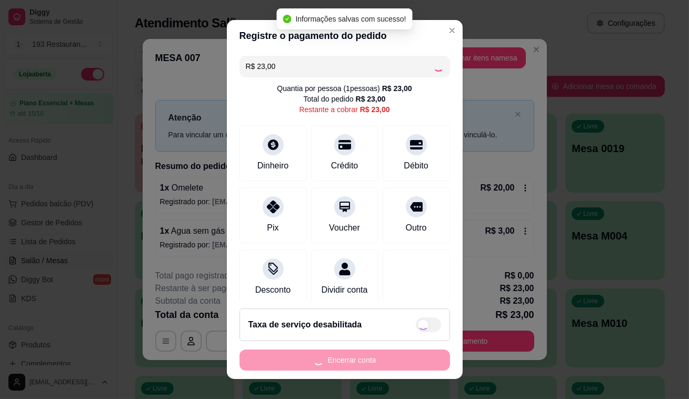
type input "R$ 0,00"
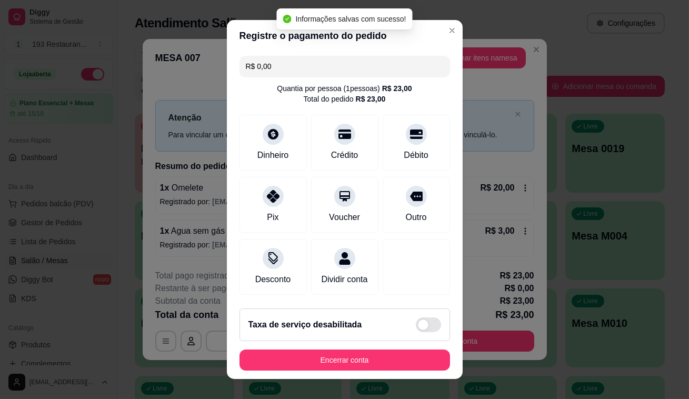
click at [268, 348] on footer "Taxa de serviço desabilitada Encerrar conta" at bounding box center [345, 339] width 236 height 79
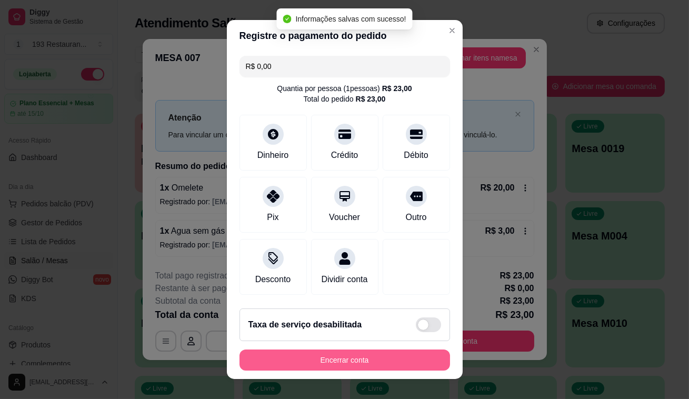
click at [271, 365] on button "Encerrar conta" at bounding box center [345, 360] width 211 height 21
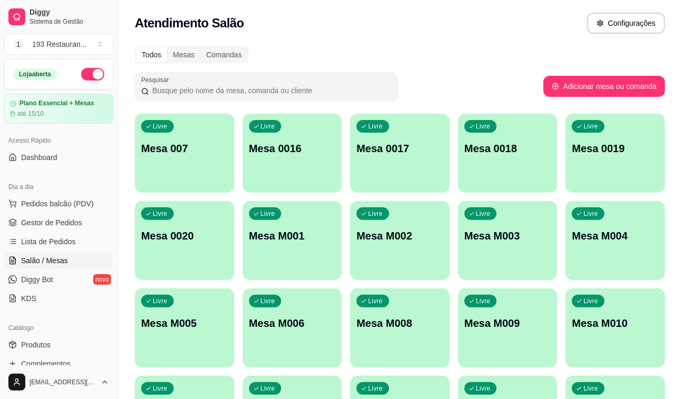
click at [2, 21] on div "Diggy Sistema de Gestão 1 193 Restauran ..." at bounding box center [58, 29] width 117 height 59
click at [341, 133] on div "Livre Mesa 0016" at bounding box center [293, 147] width 100 height 66
click at [71, 222] on span "Gestor de Pedidos" at bounding box center [51, 223] width 61 height 11
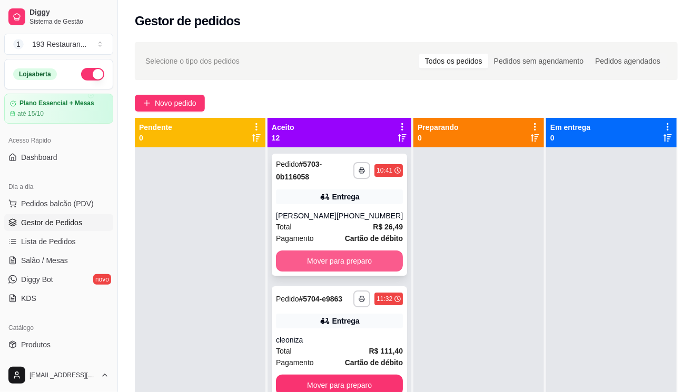
click at [347, 263] on button "Mover para preparo" at bounding box center [339, 261] width 127 height 21
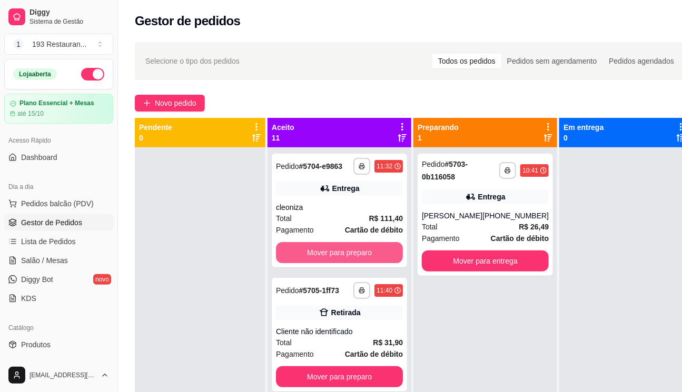
click at [348, 263] on button "Mover para preparo" at bounding box center [339, 252] width 127 height 21
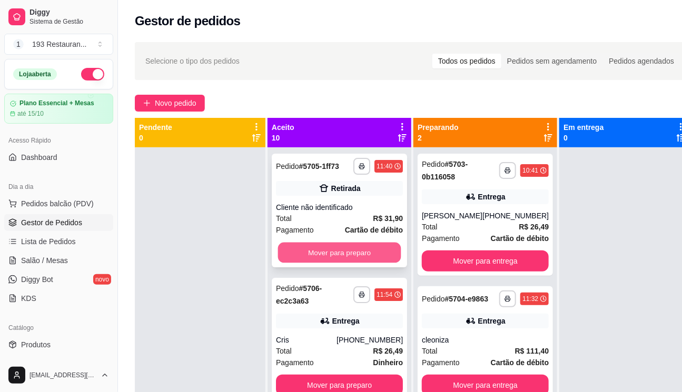
click at [349, 263] on button "Mover para preparo" at bounding box center [339, 253] width 123 height 21
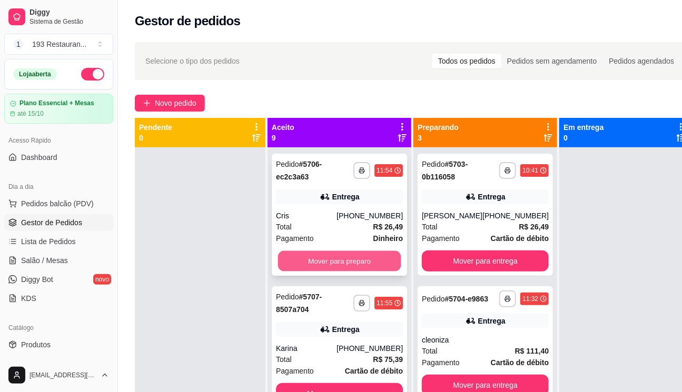
click at [349, 264] on button "Mover para preparo" at bounding box center [339, 261] width 123 height 21
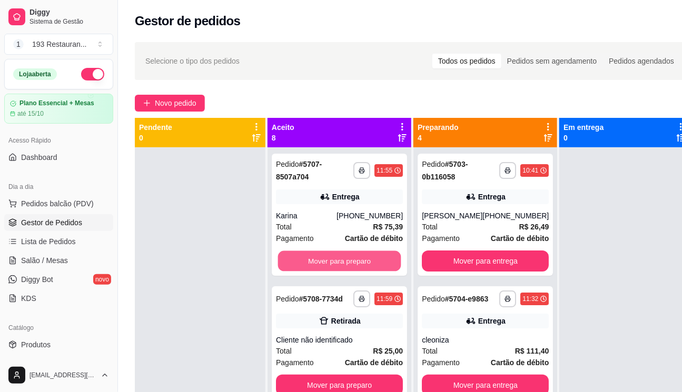
click at [349, 264] on button "Mover para preparo" at bounding box center [339, 261] width 123 height 21
click at [349, 375] on button "Mover para preparo" at bounding box center [339, 385] width 127 height 21
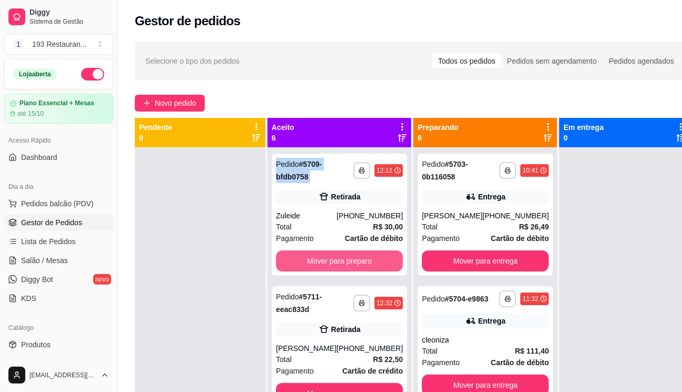
click at [349, 265] on button "Mover para preparo" at bounding box center [339, 261] width 127 height 21
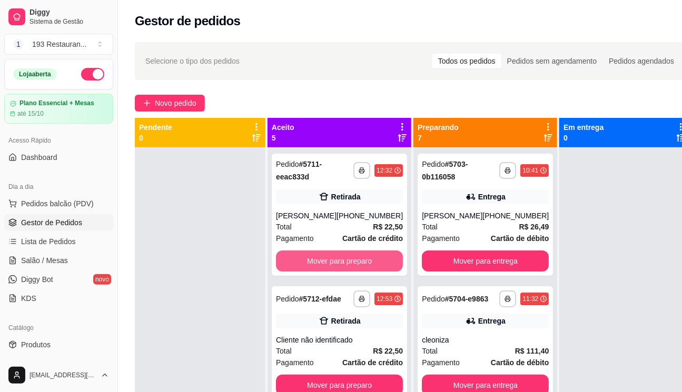
click at [349, 265] on button "Mover para preparo" at bounding box center [339, 261] width 127 height 21
click at [349, 375] on button "Mover para preparo" at bounding box center [339, 385] width 127 height 21
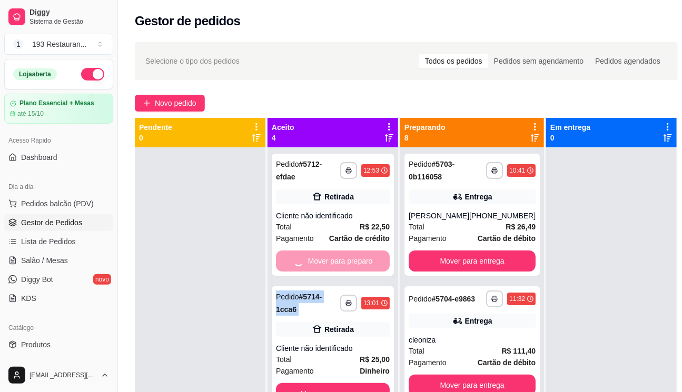
click at [349, 265] on div "Mover para preparo" at bounding box center [333, 261] width 114 height 21
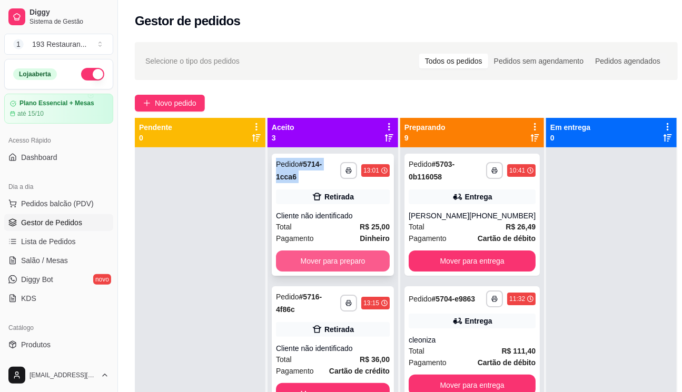
click at [347, 260] on button "Mover para preparo" at bounding box center [333, 261] width 114 height 21
click at [344, 383] on button "Mover para preparo" at bounding box center [333, 393] width 114 height 21
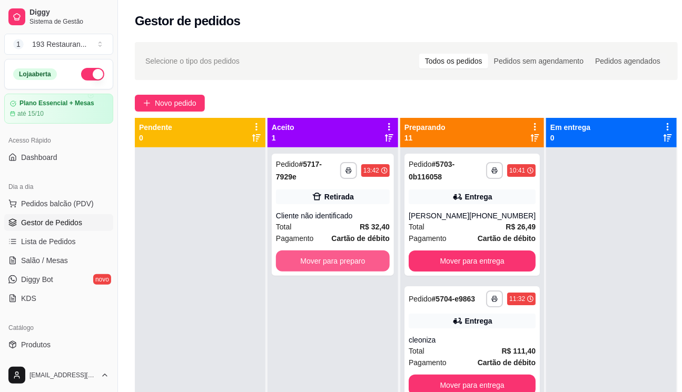
click at [344, 258] on button "Mover para preparo" at bounding box center [333, 261] width 114 height 21
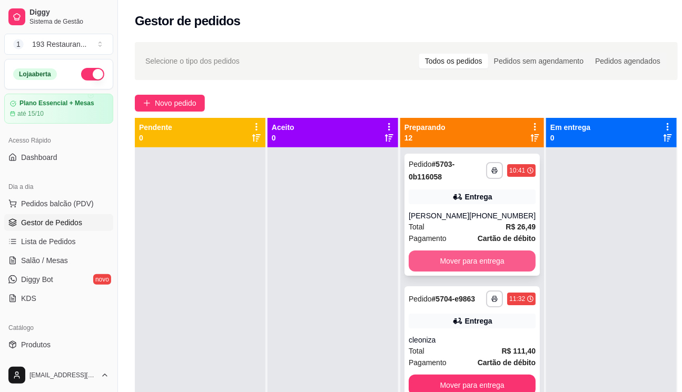
click at [491, 255] on button "Mover para entrega" at bounding box center [472, 261] width 127 height 21
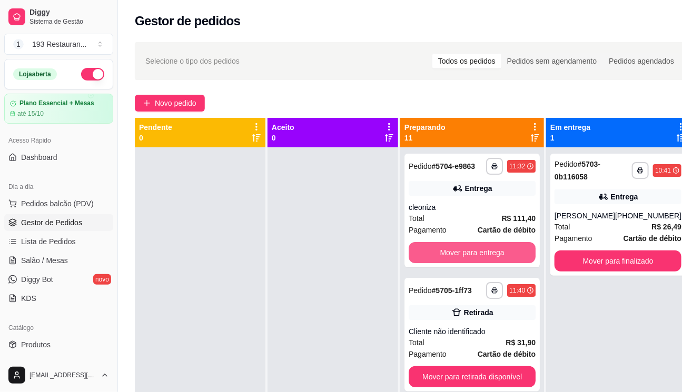
click at [491, 255] on button "Mover para entrega" at bounding box center [472, 252] width 127 height 21
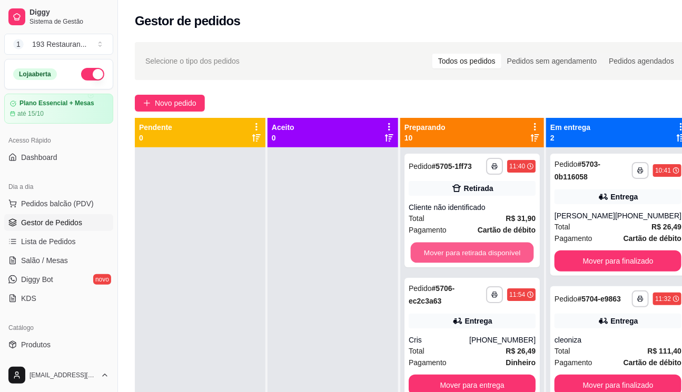
click at [491, 257] on button "Mover para retirada disponível" at bounding box center [472, 253] width 123 height 21
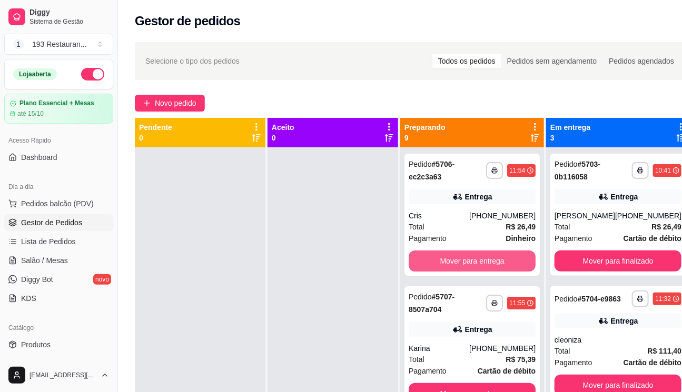
click at [491, 257] on button "Mover para entrega" at bounding box center [472, 261] width 127 height 21
click at [491, 383] on button "Mover para entrega" at bounding box center [472, 393] width 127 height 21
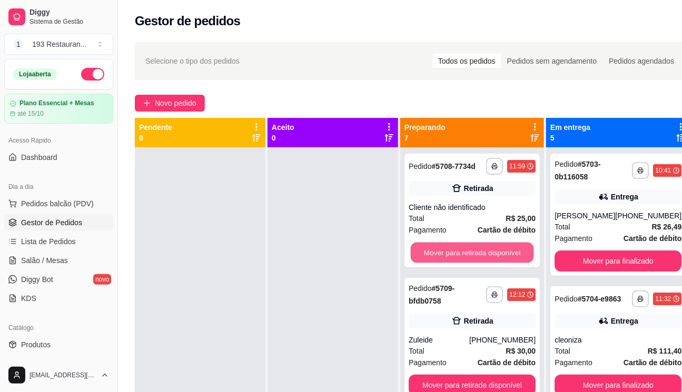
click at [491, 258] on button "Mover para retirada disponível" at bounding box center [472, 253] width 123 height 21
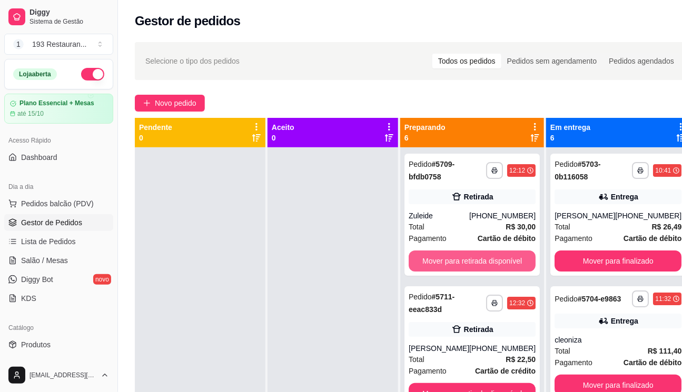
click at [491, 258] on button "Mover para retirada disponível" at bounding box center [472, 261] width 127 height 21
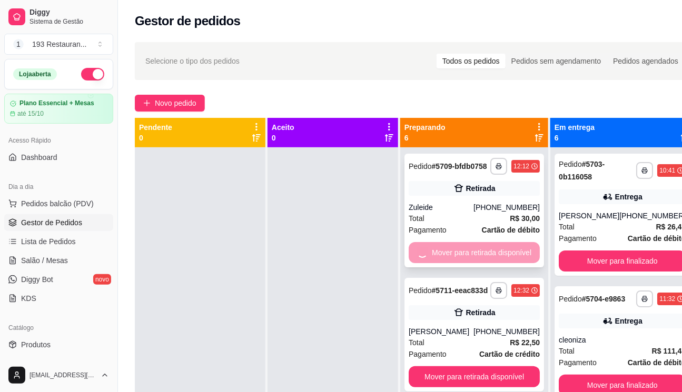
click at [491, 367] on button "Mover para retirada disponível" at bounding box center [474, 377] width 131 height 21
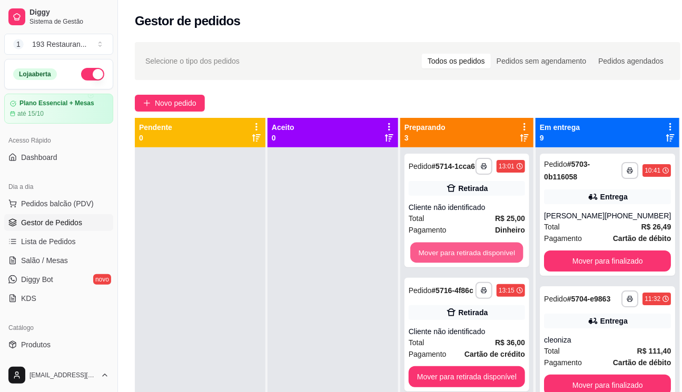
click at [491, 258] on button "Mover para retirada disponível" at bounding box center [466, 253] width 113 height 21
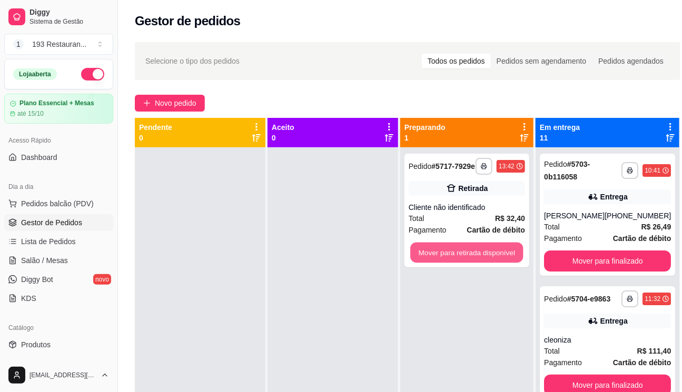
click at [491, 258] on button "Mover para retirada disponível" at bounding box center [466, 253] width 113 height 21
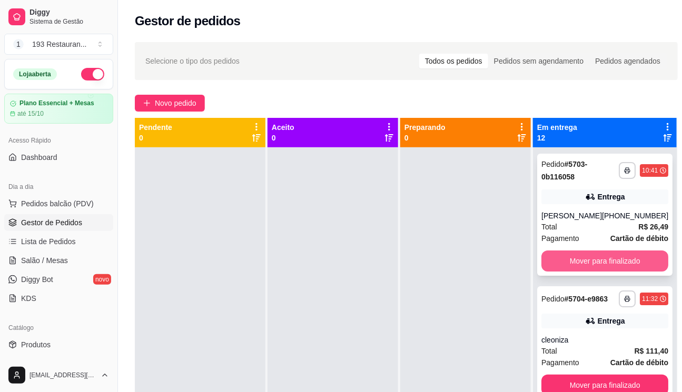
click at [587, 252] on button "Mover para finalizado" at bounding box center [604, 261] width 127 height 21
click at [587, 375] on button "Mover para finalizado" at bounding box center [604, 385] width 127 height 21
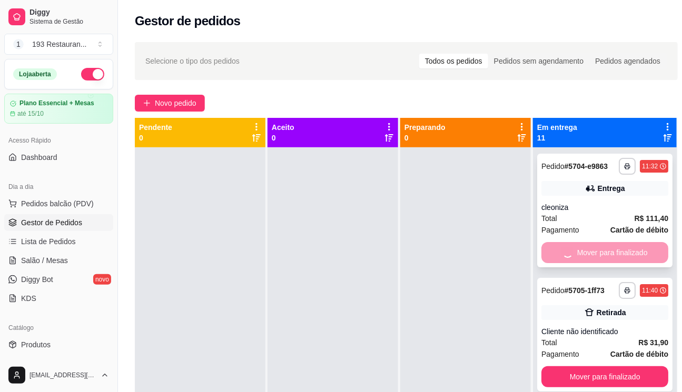
click at [587, 367] on button "Mover para finalizado" at bounding box center [604, 377] width 127 height 21
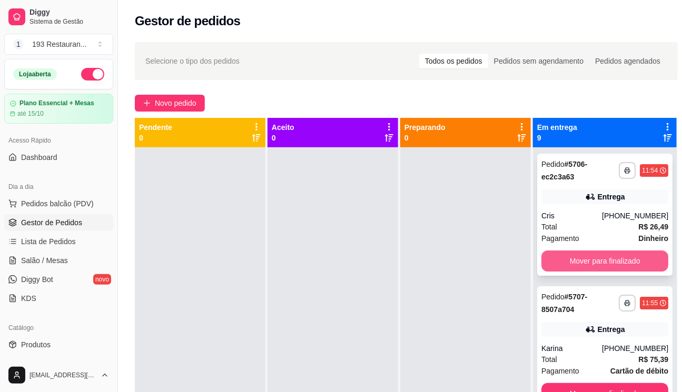
click at [587, 252] on button "Mover para finalizado" at bounding box center [604, 261] width 127 height 21
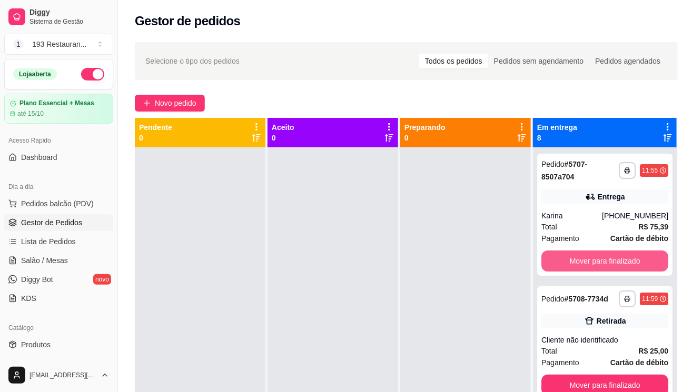
click at [587, 252] on button "Mover para finalizado" at bounding box center [604, 261] width 127 height 21
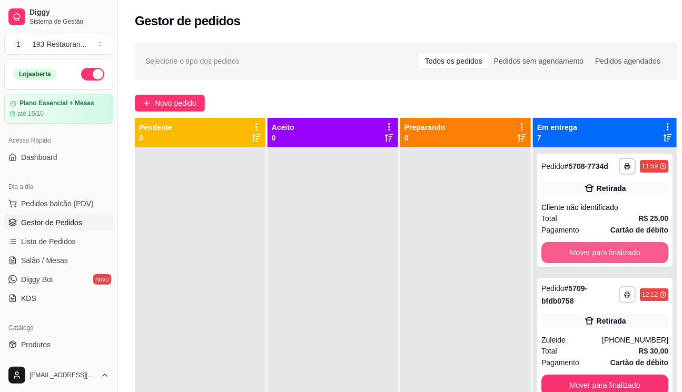
click at [587, 252] on button "Mover para finalizado" at bounding box center [604, 252] width 127 height 21
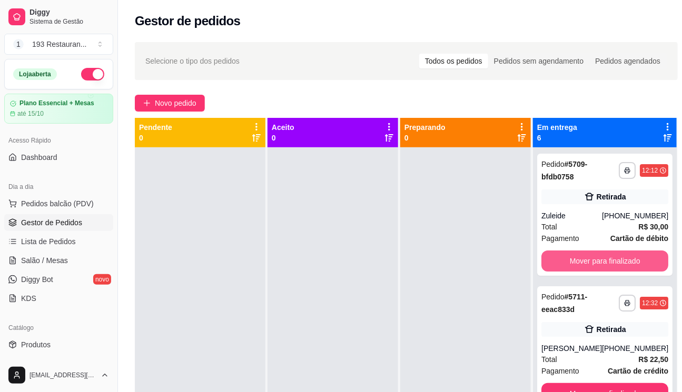
click at [587, 252] on button "Mover para finalizado" at bounding box center [604, 261] width 127 height 21
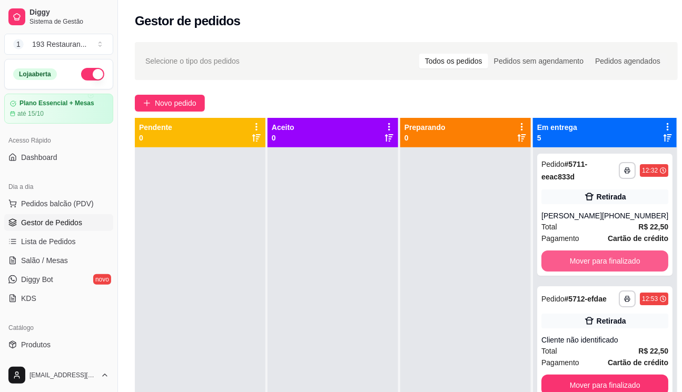
click at [587, 252] on button "Mover para finalizado" at bounding box center [604, 261] width 127 height 21
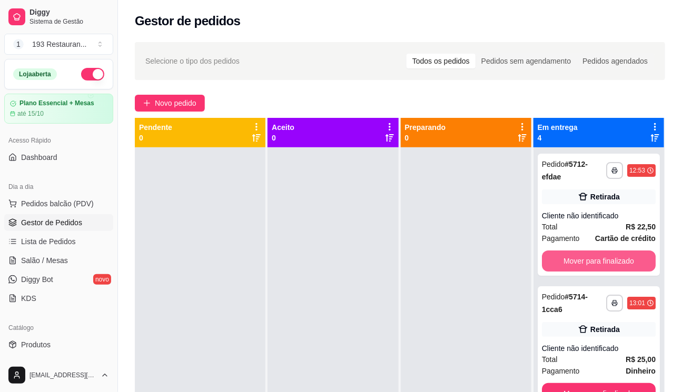
click at [587, 252] on button "Mover para finalizado" at bounding box center [599, 261] width 114 height 21
click at [586, 252] on button "Mover para finalizado" at bounding box center [599, 261] width 114 height 21
click at [586, 252] on button "Mover para finalizado" at bounding box center [599, 261] width 111 height 21
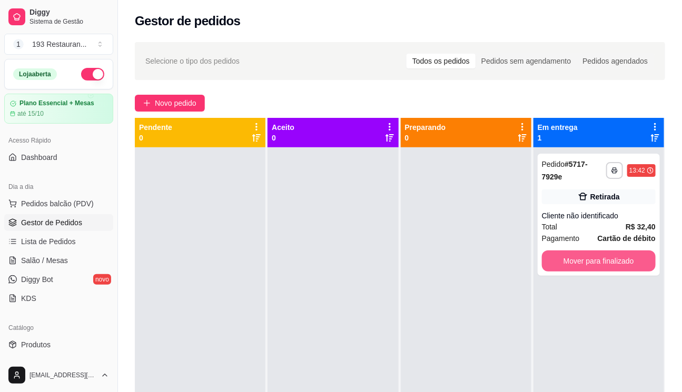
click at [586, 251] on button "Mover para finalizado" at bounding box center [599, 261] width 114 height 21
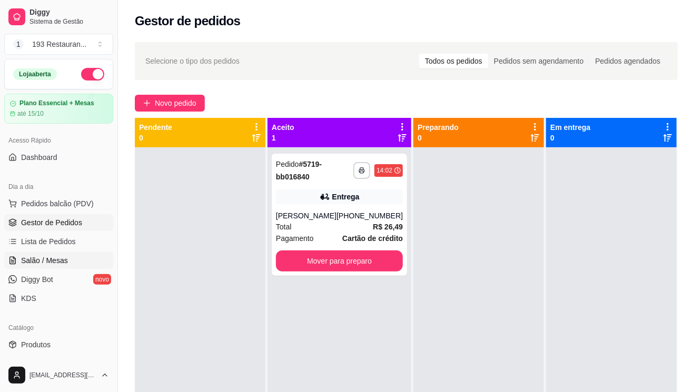
click at [48, 259] on span "Salão / Mesas" at bounding box center [44, 260] width 47 height 11
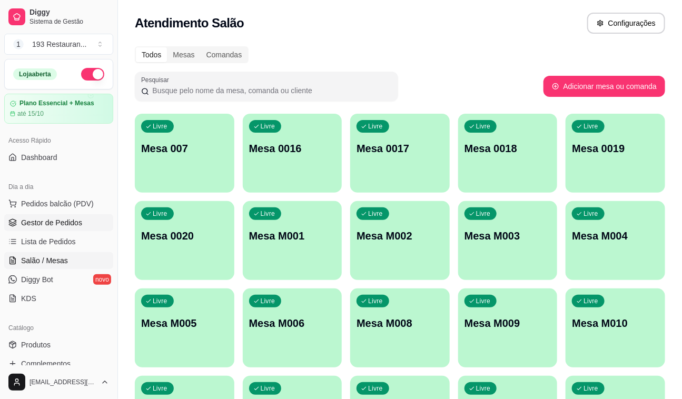
click at [47, 221] on span "Gestor de Pedidos" at bounding box center [51, 223] width 61 height 11
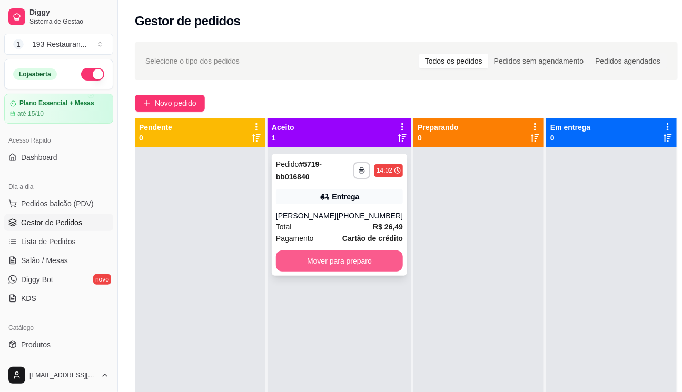
click at [370, 260] on button "Mover para preparo" at bounding box center [339, 261] width 127 height 21
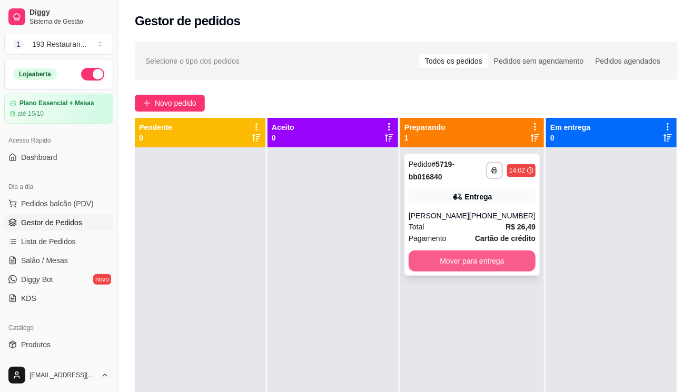
click at [504, 264] on button "Mover para entrega" at bounding box center [472, 261] width 127 height 21
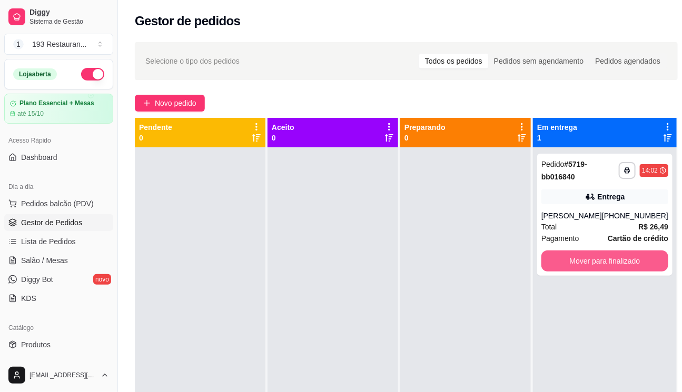
click at [585, 265] on button "Mover para finalizado" at bounding box center [604, 261] width 127 height 21
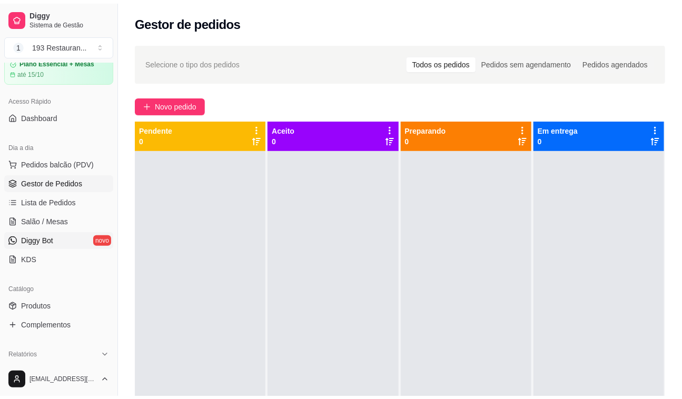
scroll to position [143, 0]
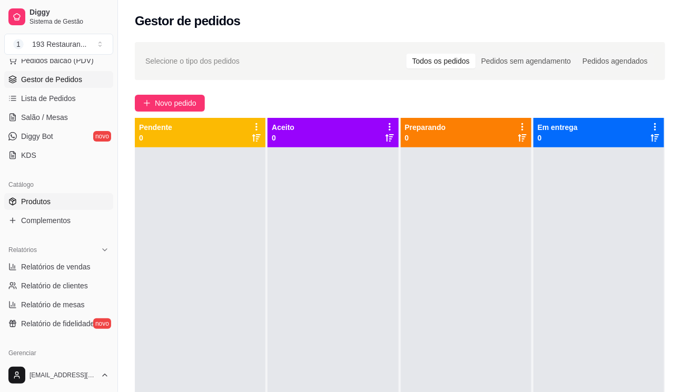
click at [33, 202] on span "Produtos" at bounding box center [35, 201] width 29 height 11
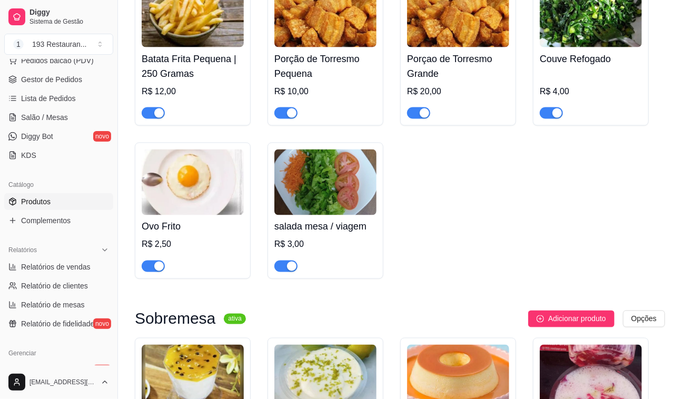
scroll to position [3591, 0]
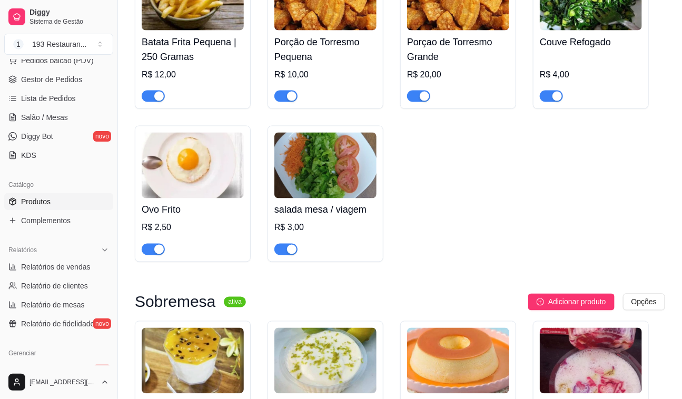
click at [425, 91] on span "button" at bounding box center [418, 97] width 23 height 12
click at [284, 91] on span "button" at bounding box center [285, 97] width 23 height 12
click at [50, 268] on span "Relatórios de vendas" at bounding box center [56, 267] width 70 height 11
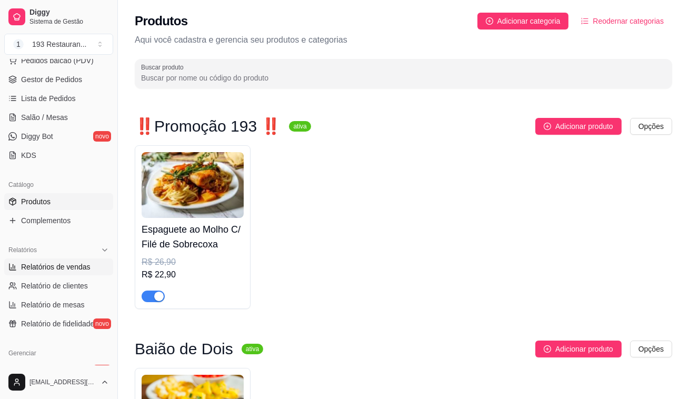
select select "ALL"
select select "0"
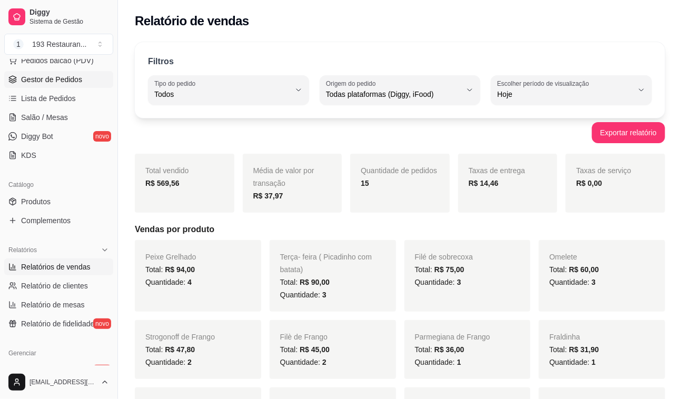
click at [43, 80] on span "Gestor de Pedidos" at bounding box center [51, 79] width 61 height 11
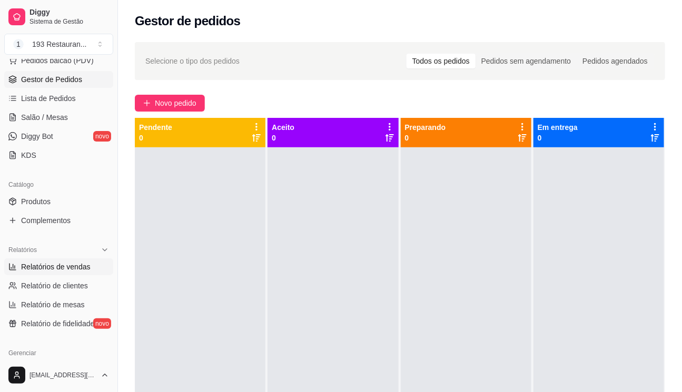
click at [60, 268] on span "Relatórios de vendas" at bounding box center [56, 267] width 70 height 11
select select "ALL"
select select "0"
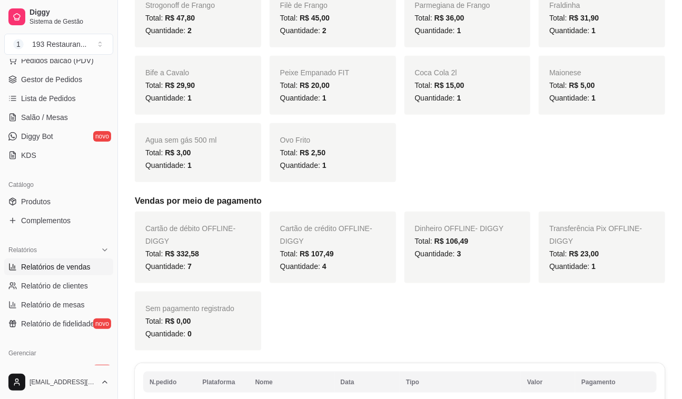
scroll to position [383, 0]
